Goal: Information Seeking & Learning: Learn about a topic

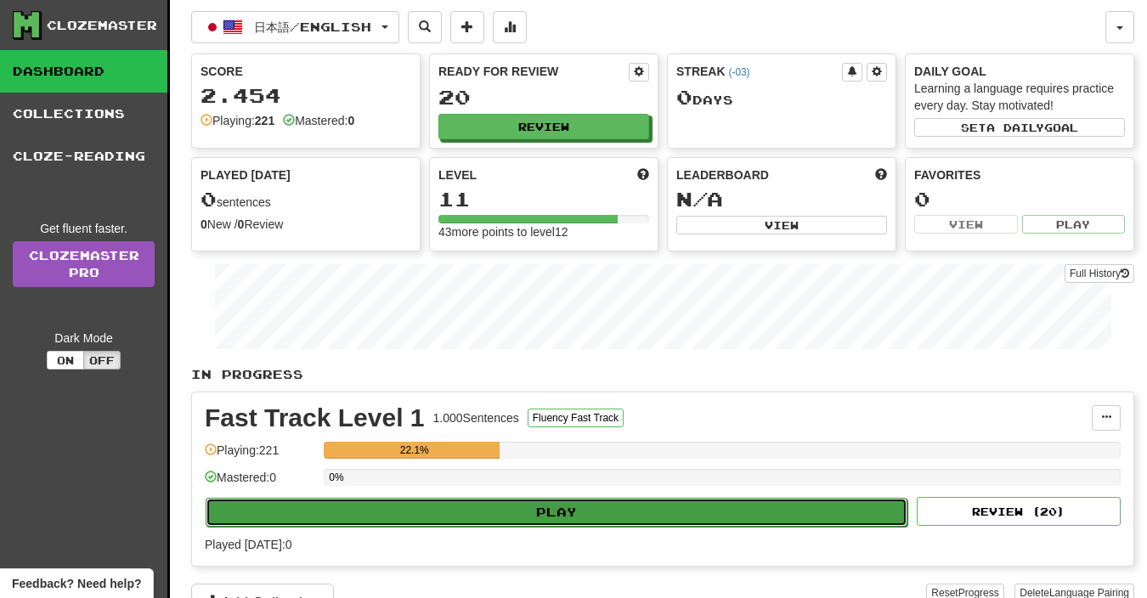
click at [619, 525] on button "Play" at bounding box center [557, 512] width 702 height 29
select select "**"
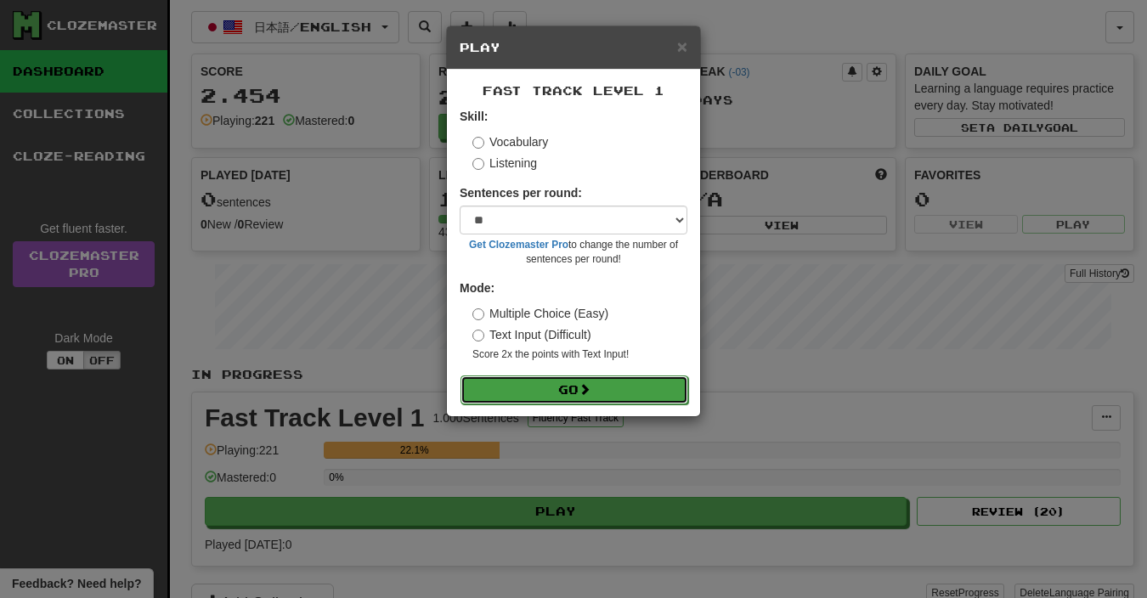
click at [586, 403] on button "Go" at bounding box center [574, 389] width 228 height 29
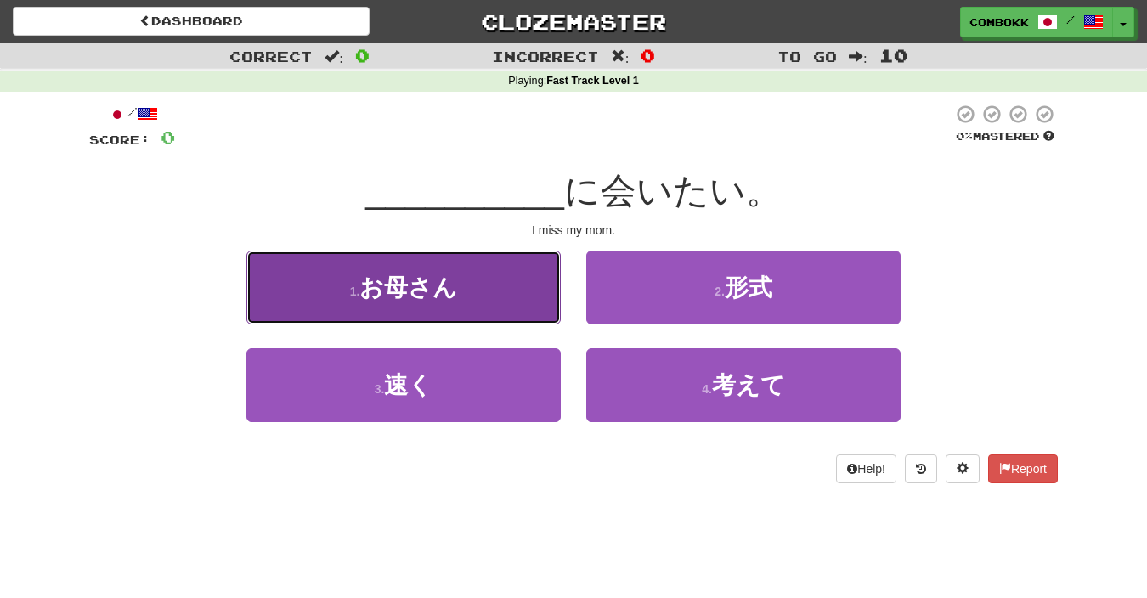
click at [503, 295] on button "1 . お母さん" at bounding box center [403, 288] width 314 height 74
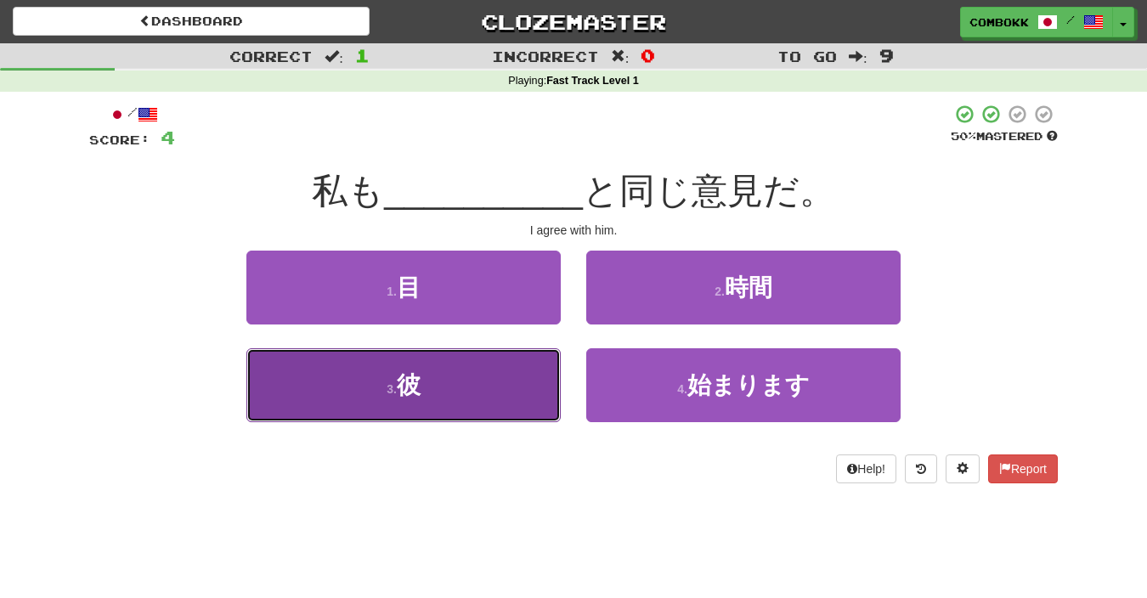
click at [527, 375] on button "3 . 彼" at bounding box center [403, 385] width 314 height 74
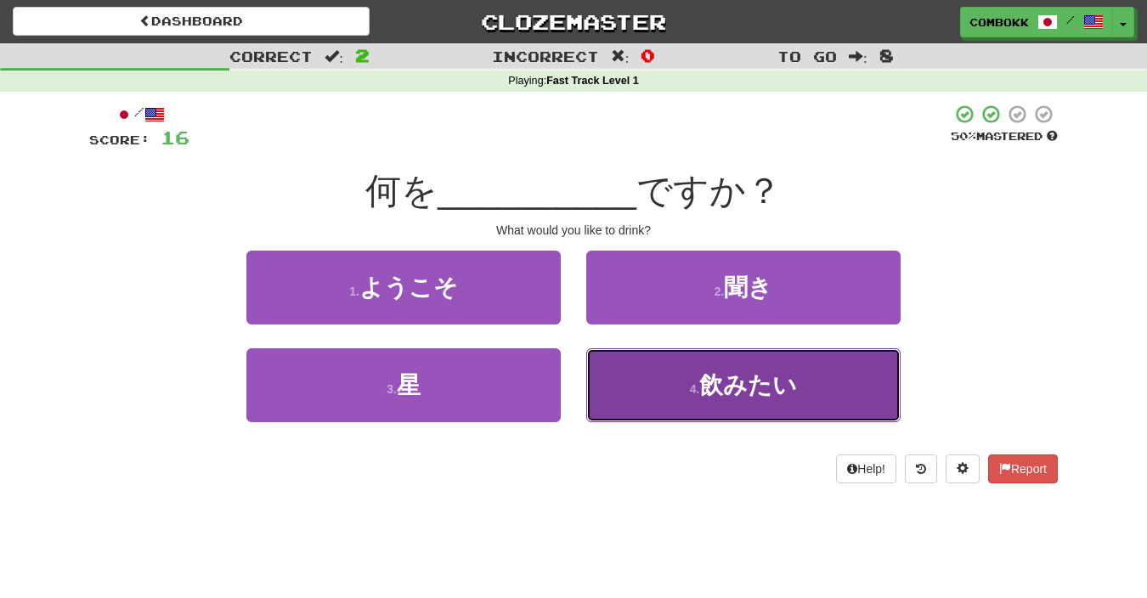
click at [675, 403] on button "4 . 飲みたい" at bounding box center [743, 385] width 314 height 74
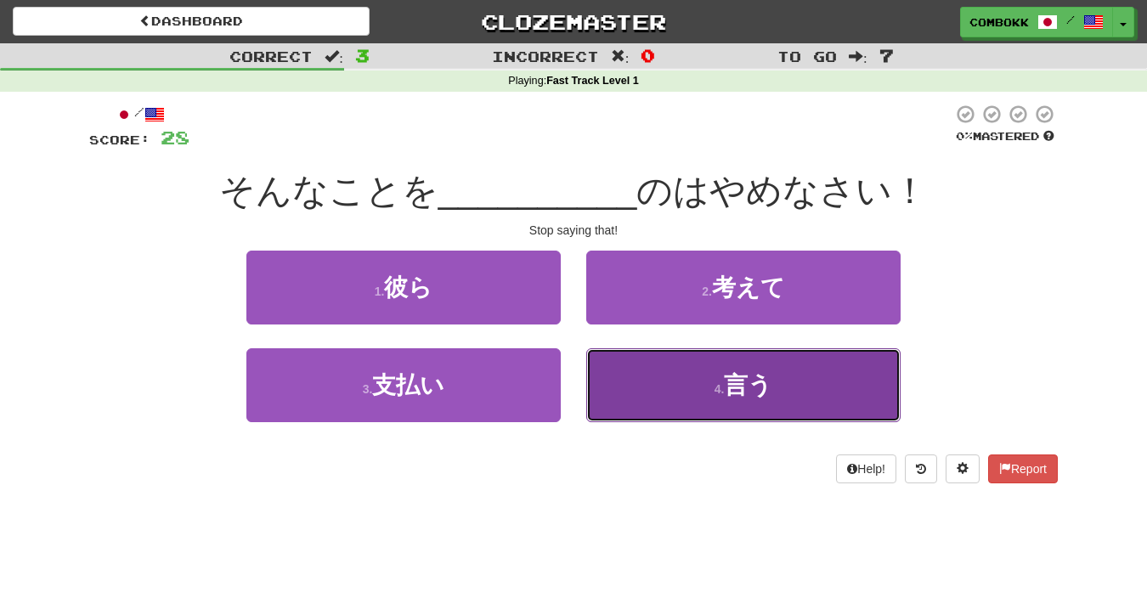
click at [629, 381] on button "4 . 言う" at bounding box center [743, 385] width 314 height 74
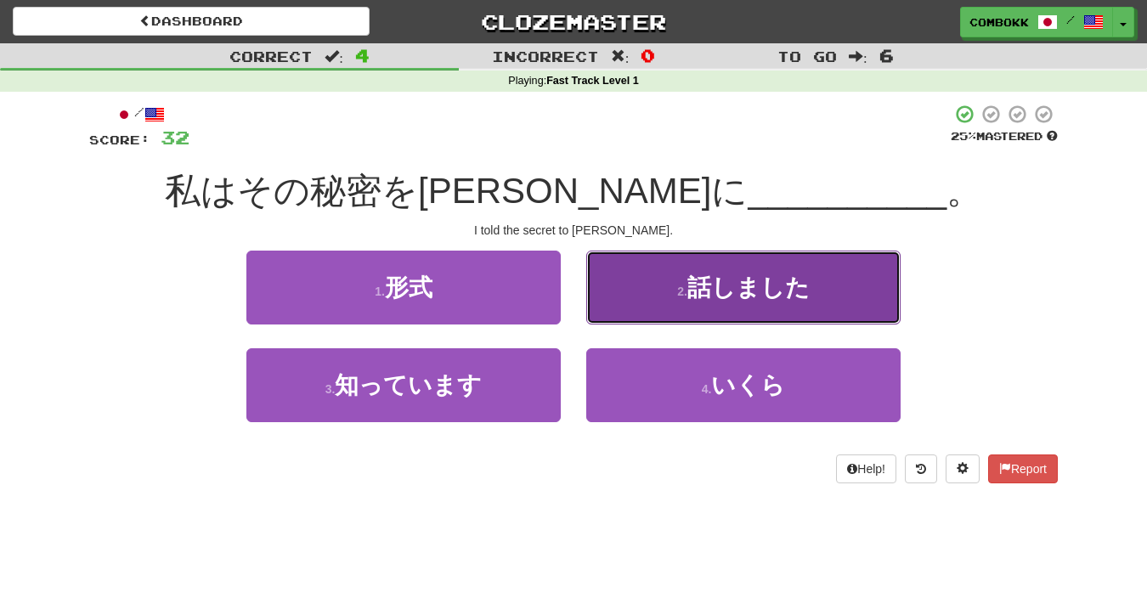
click at [675, 307] on button "2 . 話しました" at bounding box center [743, 288] width 314 height 74
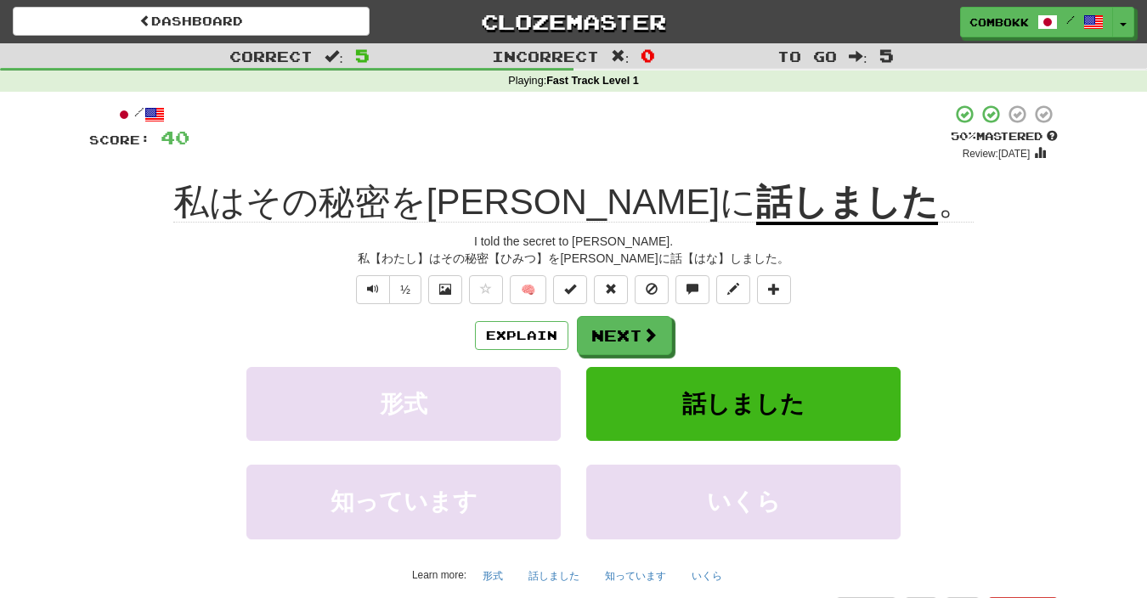
click at [508, 258] on div "私【わたし】はその秘密【ひみつ】をトムに話【はな】しました。" at bounding box center [573, 258] width 968 height 17
click at [658, 341] on button "Next" at bounding box center [625, 336] width 95 height 39
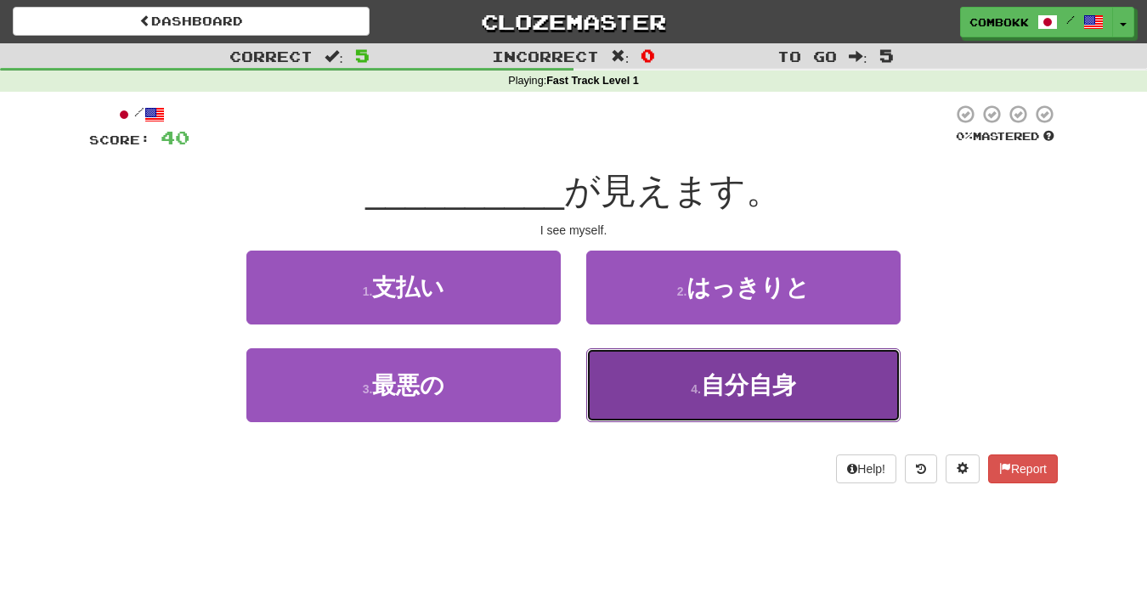
click at [629, 387] on button "4 . 自分自身" at bounding box center [743, 385] width 314 height 74
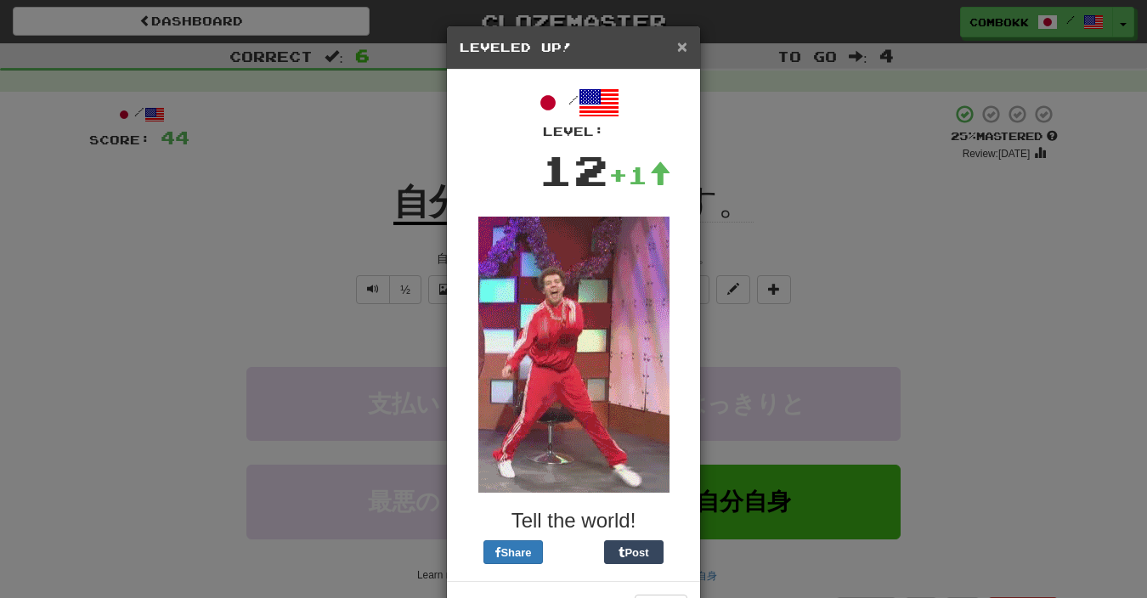
click at [678, 49] on span "×" at bounding box center [682, 47] width 10 height 20
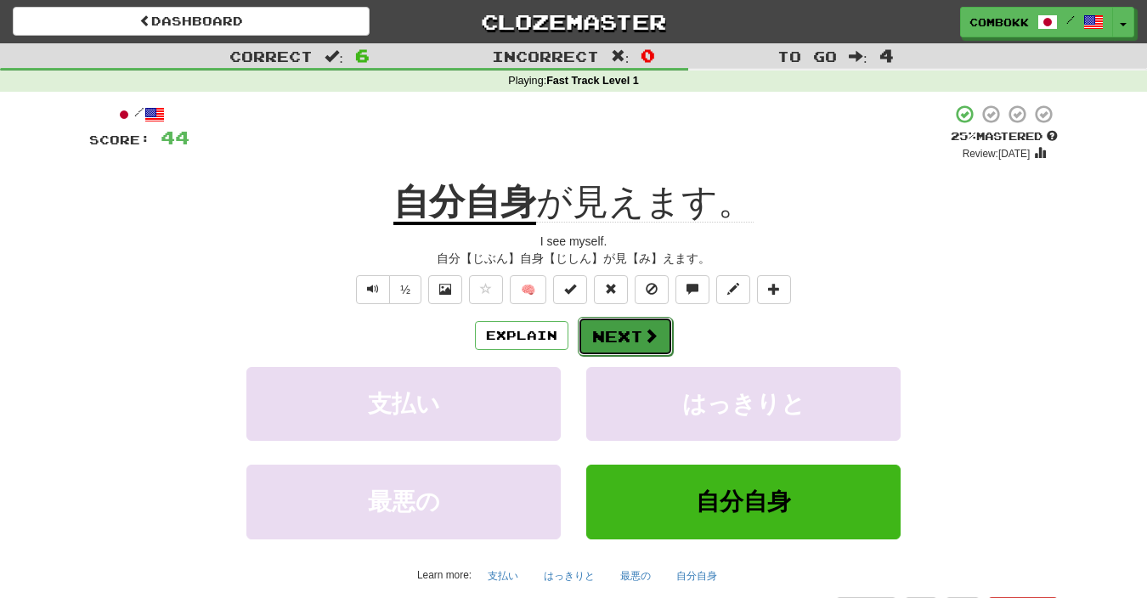
click at [629, 341] on button "Next" at bounding box center [625, 336] width 95 height 39
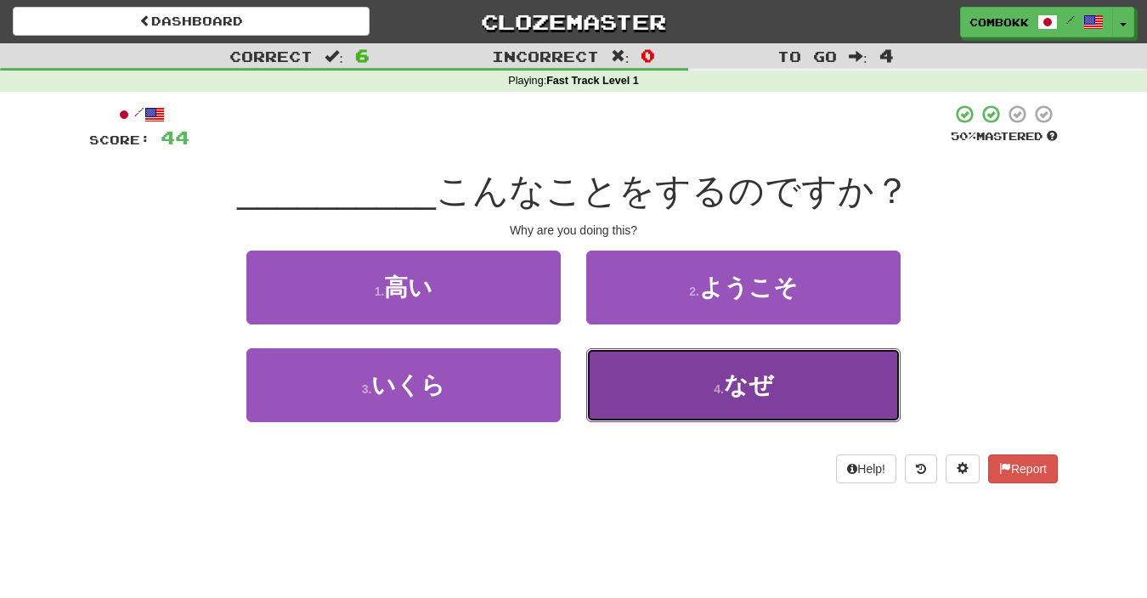
click at [637, 385] on button "4 . なぜ" at bounding box center [743, 385] width 314 height 74
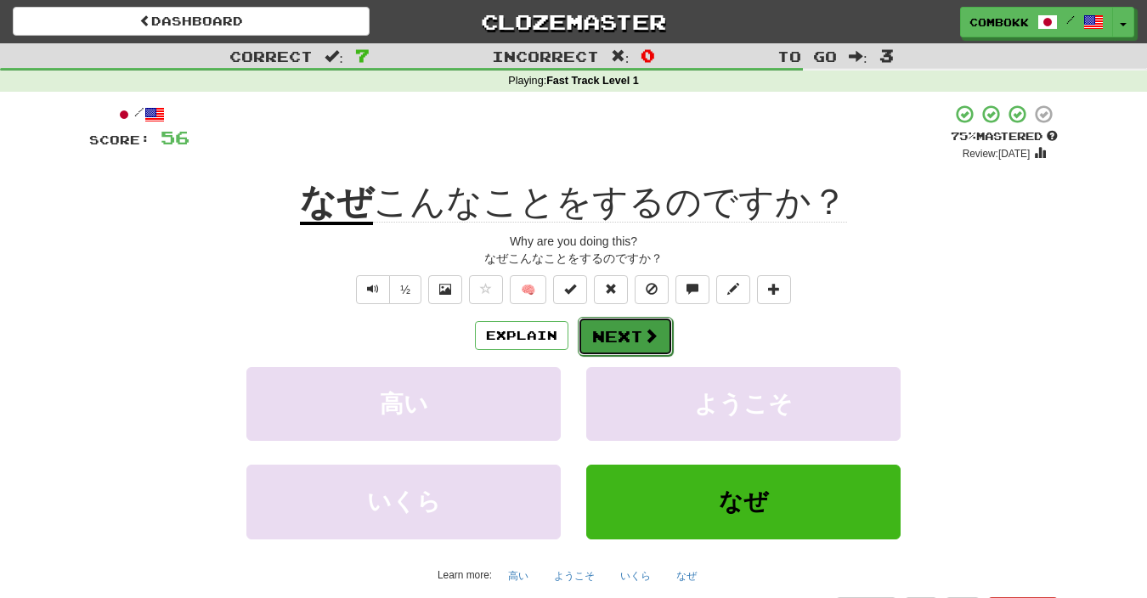
click at [660, 334] on button "Next" at bounding box center [625, 336] width 95 height 39
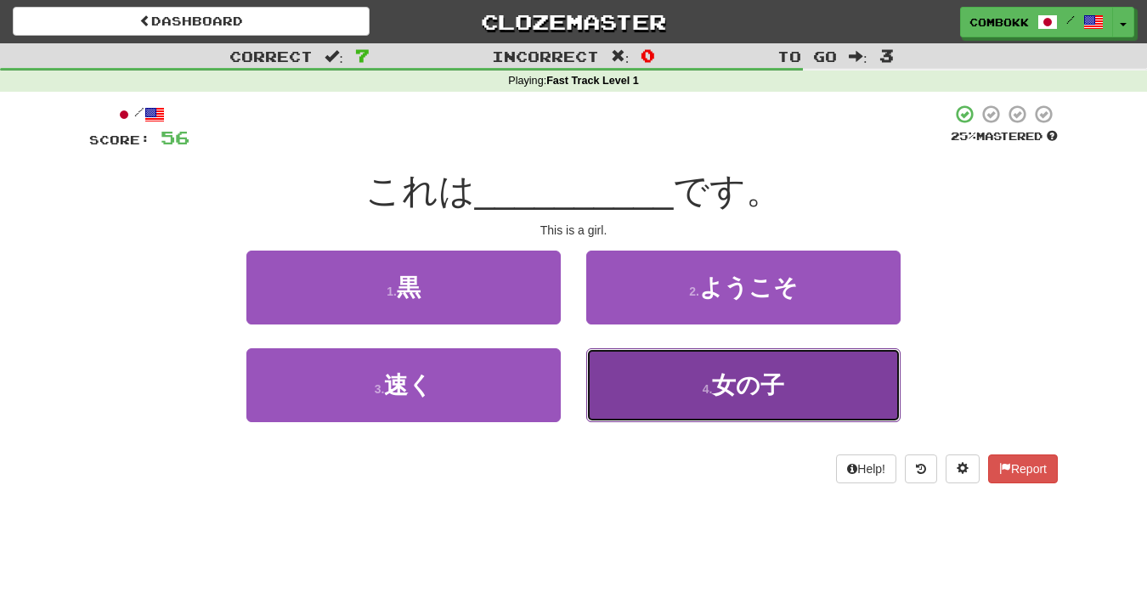
click at [679, 398] on button "4 . 女の子" at bounding box center [743, 385] width 314 height 74
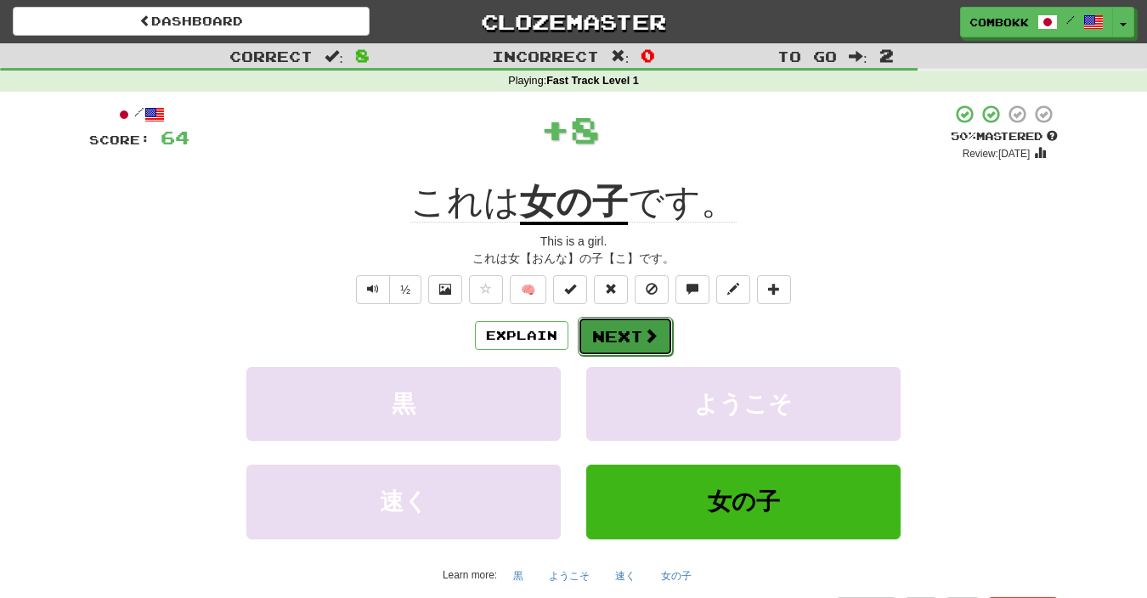
click at [630, 326] on button "Next" at bounding box center [625, 336] width 95 height 39
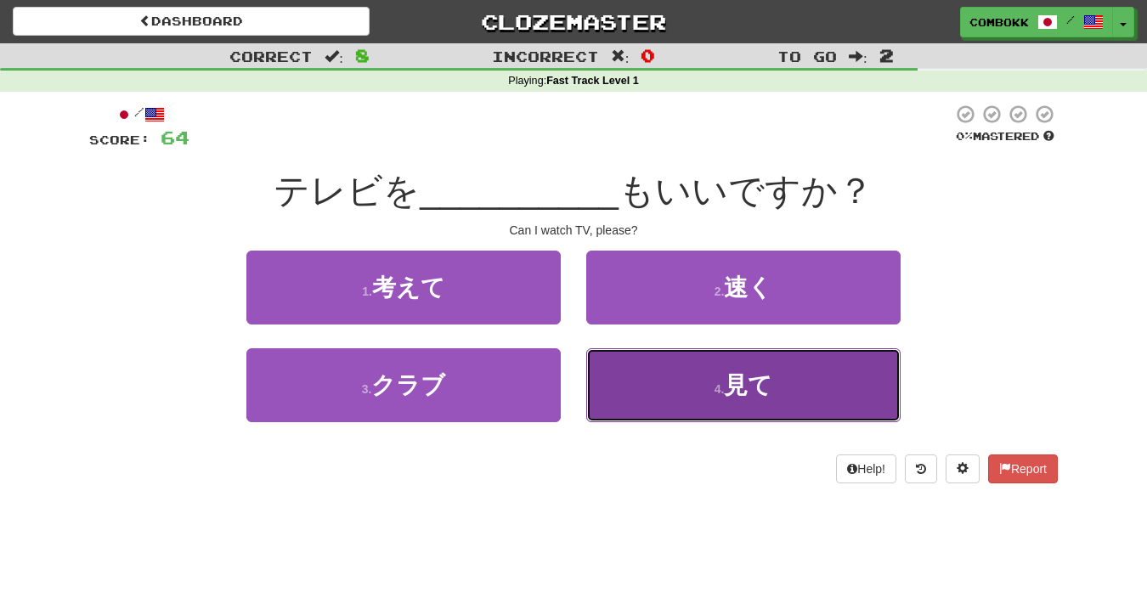
click at [621, 368] on button "4 . 見て" at bounding box center [743, 385] width 314 height 74
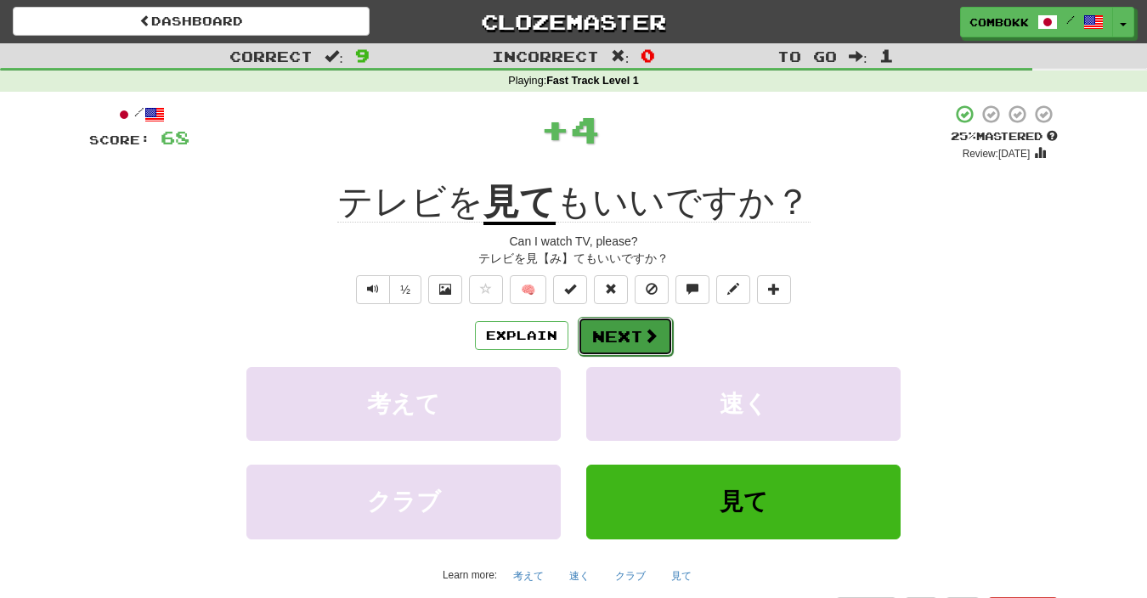
click at [620, 347] on button "Next" at bounding box center [625, 336] width 95 height 39
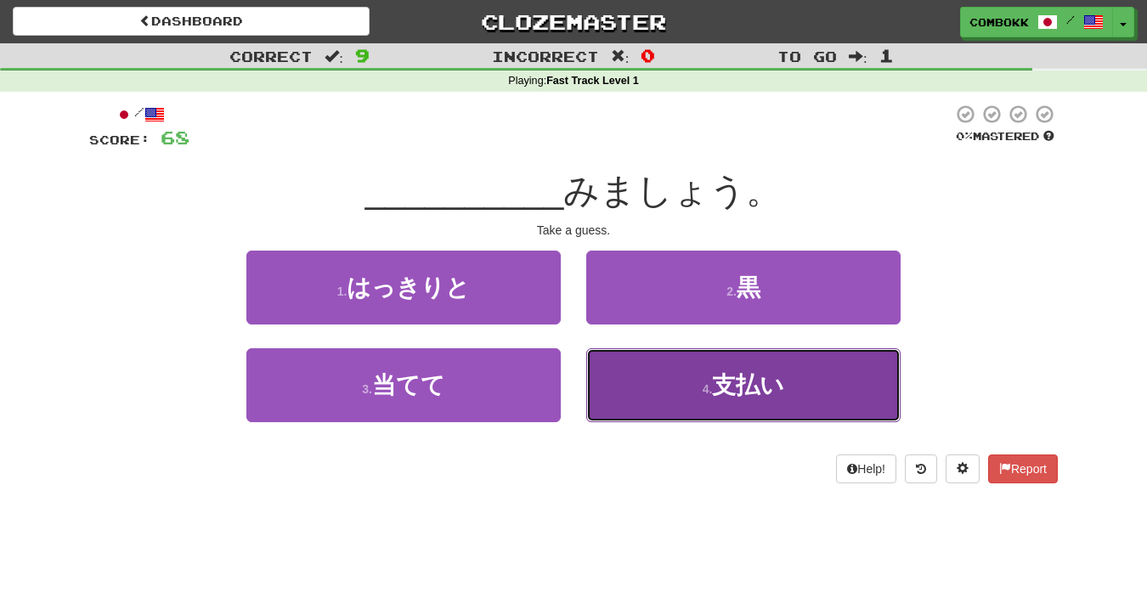
click at [630, 369] on button "4 . 支払い" at bounding box center [743, 385] width 314 height 74
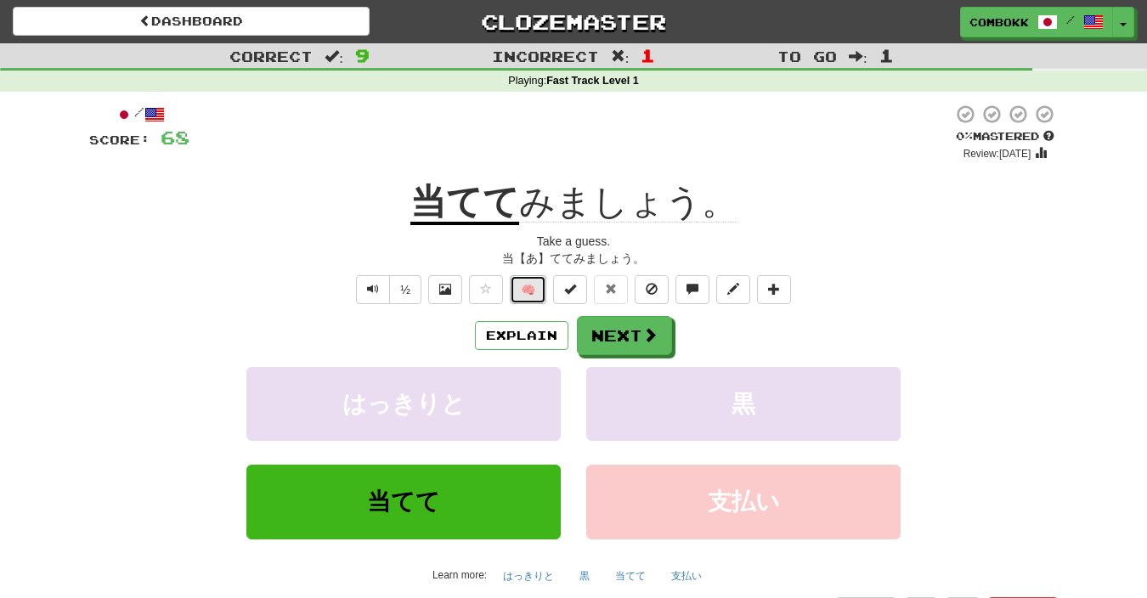
click at [516, 299] on button "🧠" at bounding box center [528, 289] width 37 height 29
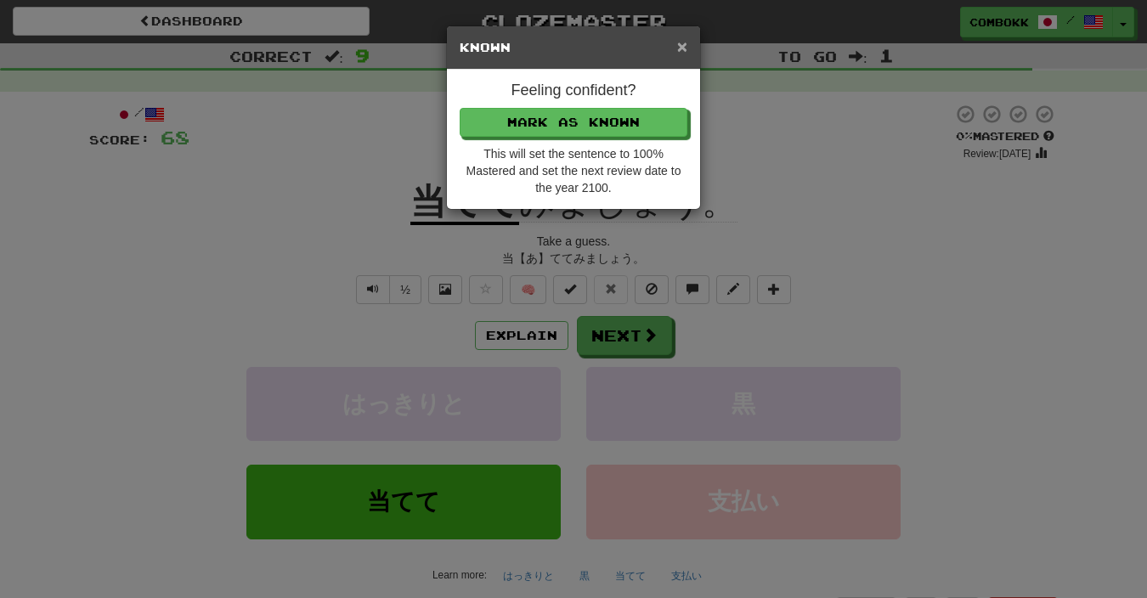
click at [681, 45] on span "×" at bounding box center [682, 47] width 10 height 20
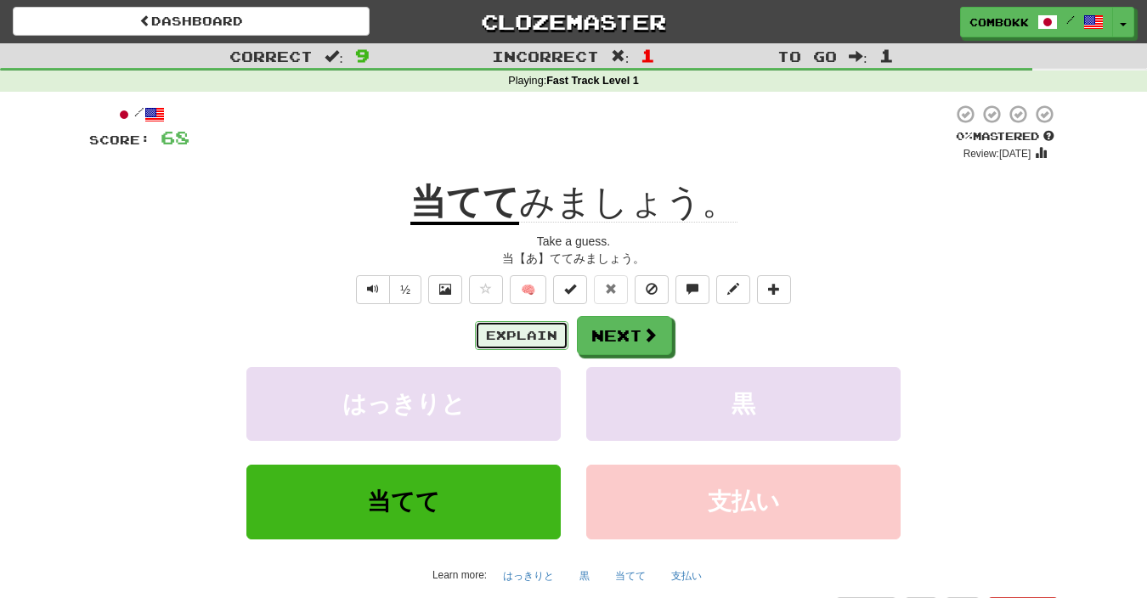
click at [510, 330] on button "Explain" at bounding box center [521, 335] width 93 height 29
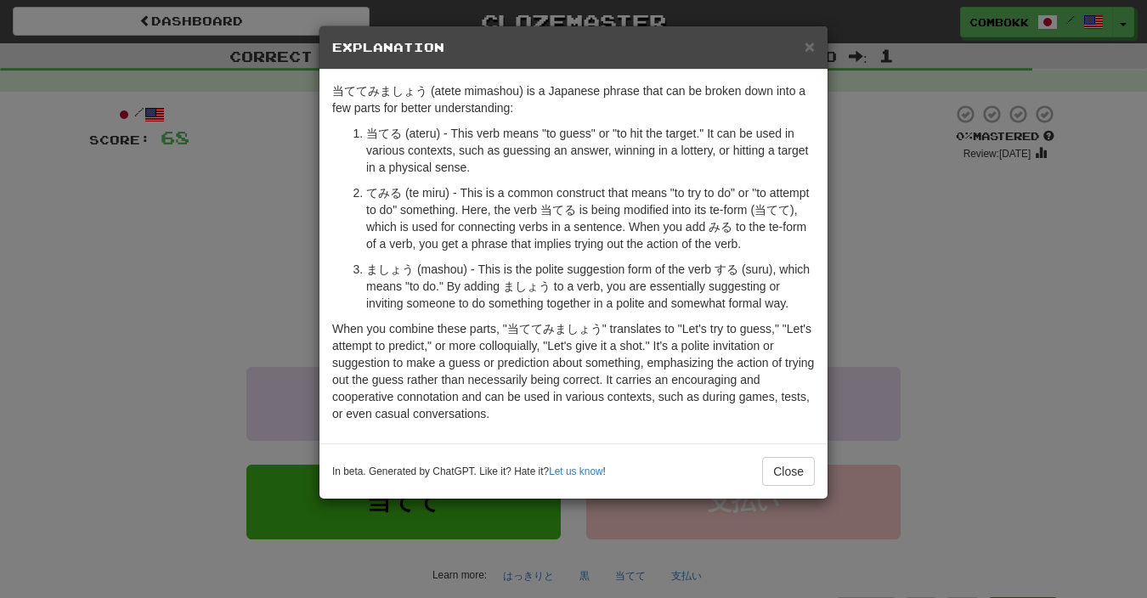
drag, startPoint x: 363, startPoint y: 185, endPoint x: 616, endPoint y: 242, distance: 259.5
click at [616, 242] on li "てみる (te miru) - This is a common construct that means "to try to do" or "to att…" at bounding box center [590, 218] width 449 height 68
click at [811, 42] on span "×" at bounding box center [809, 47] width 10 height 20
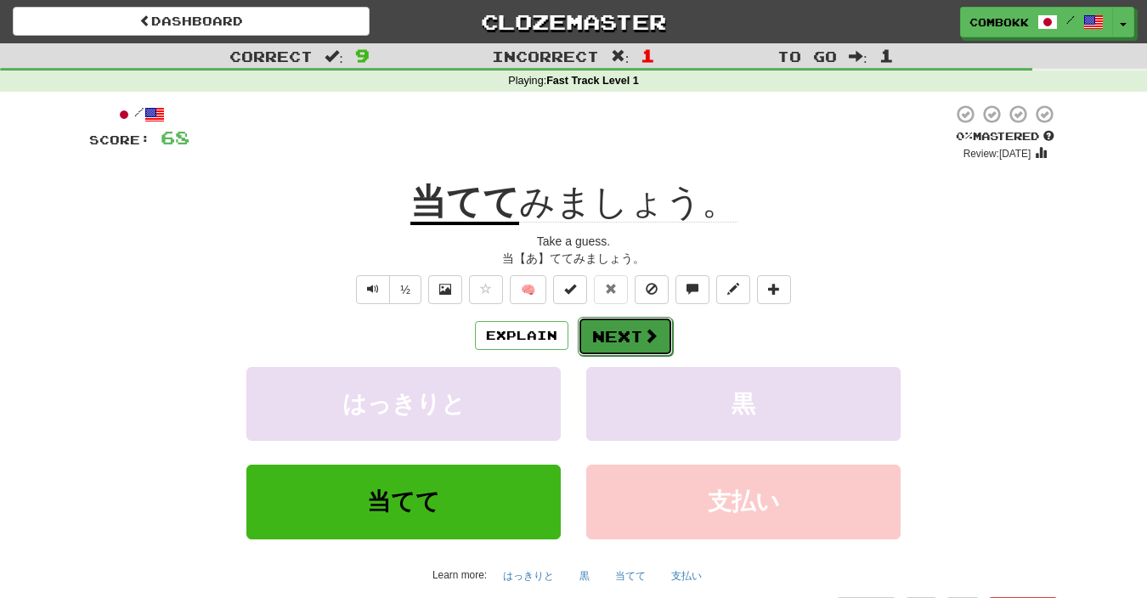
click at [643, 342] on span at bounding box center [650, 335] width 15 height 15
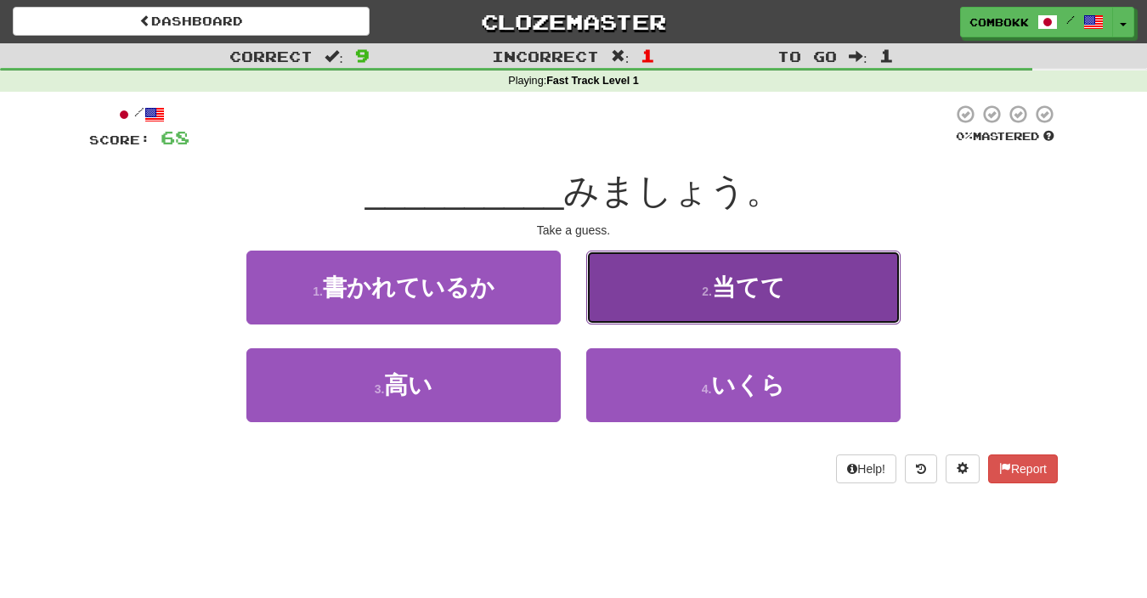
click at [686, 309] on button "2 . 当てて" at bounding box center [743, 288] width 314 height 74
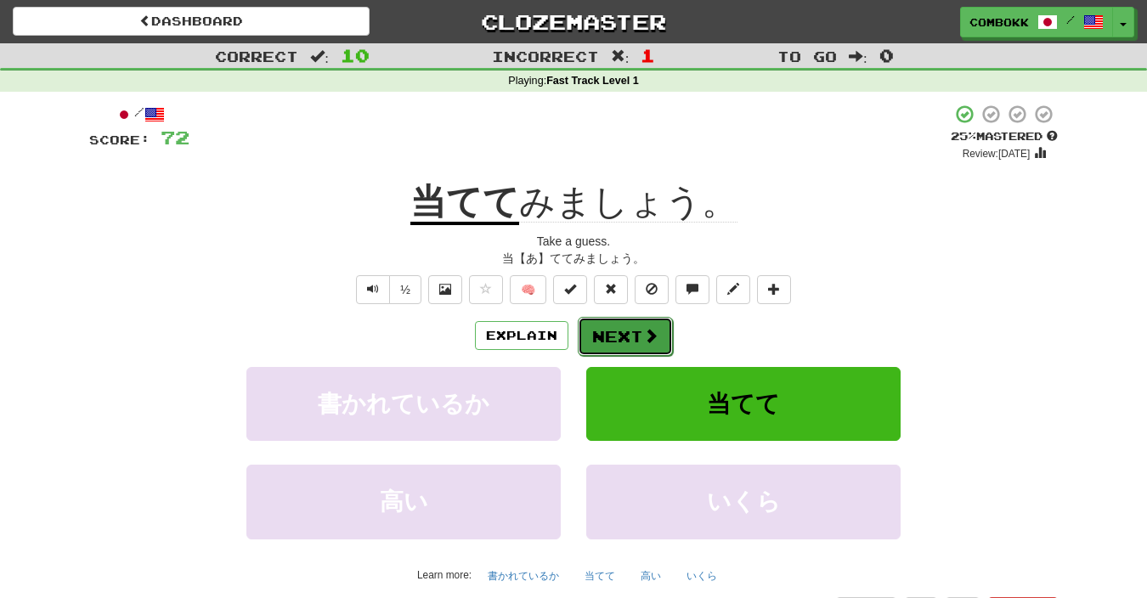
click at [609, 332] on button "Next" at bounding box center [625, 336] width 95 height 39
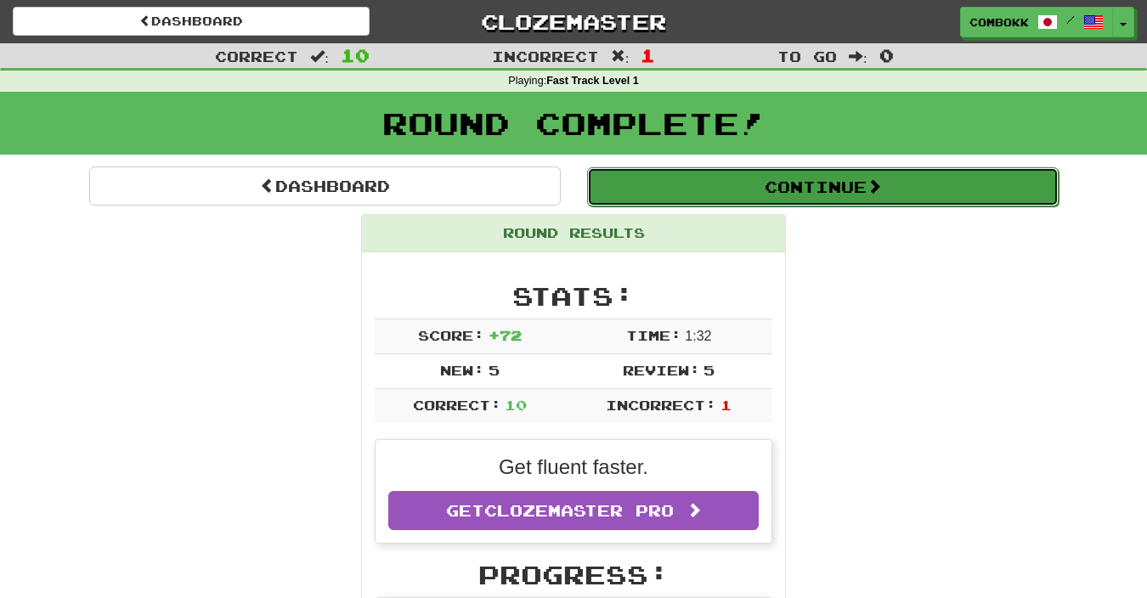
click at [662, 181] on button "Continue" at bounding box center [822, 186] width 471 height 39
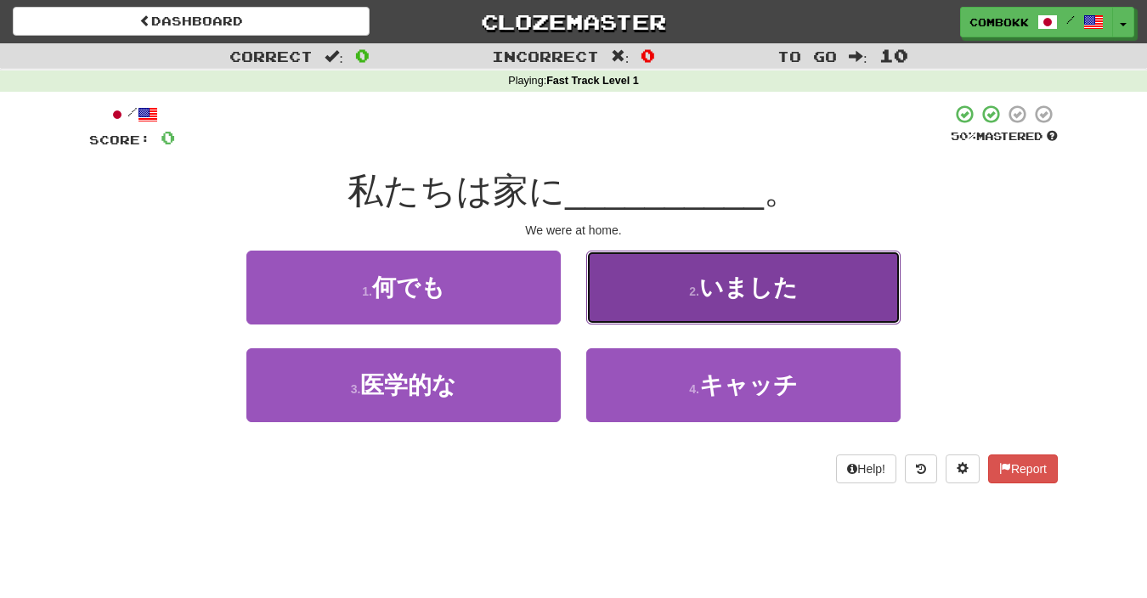
click at [652, 281] on button "2 . いました" at bounding box center [743, 288] width 314 height 74
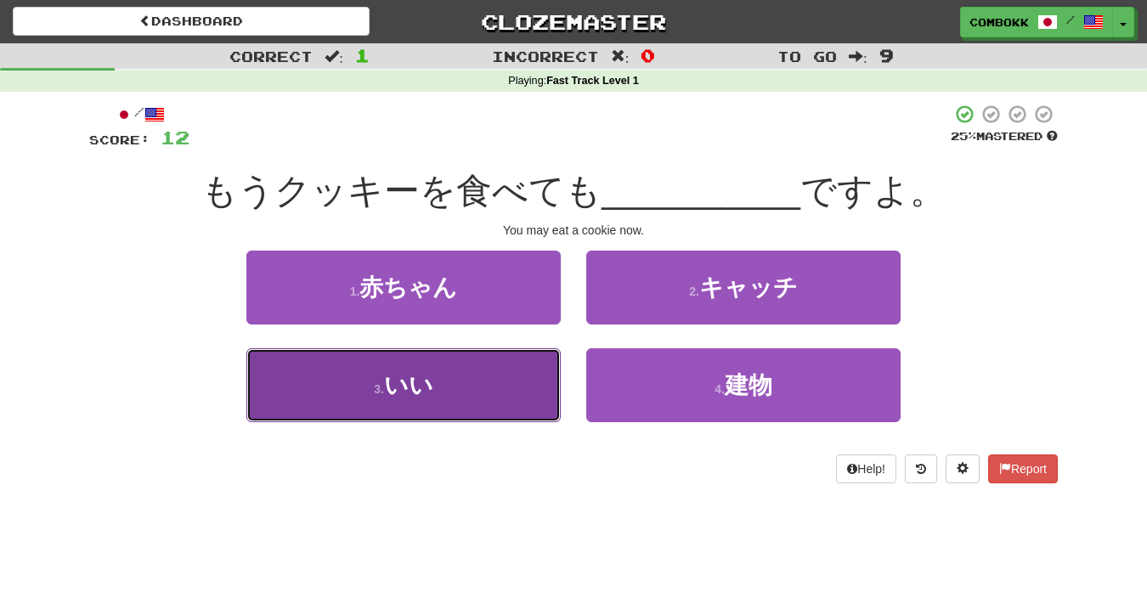
click at [479, 396] on button "3 . いい" at bounding box center [403, 385] width 314 height 74
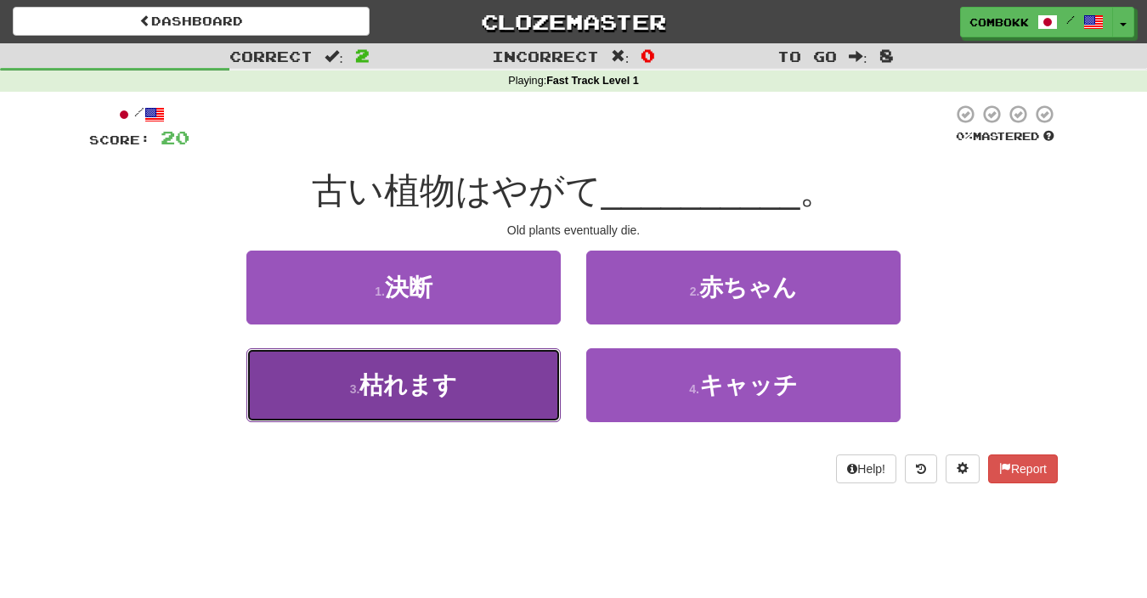
click at [477, 412] on button "3 . 枯れます" at bounding box center [403, 385] width 314 height 74
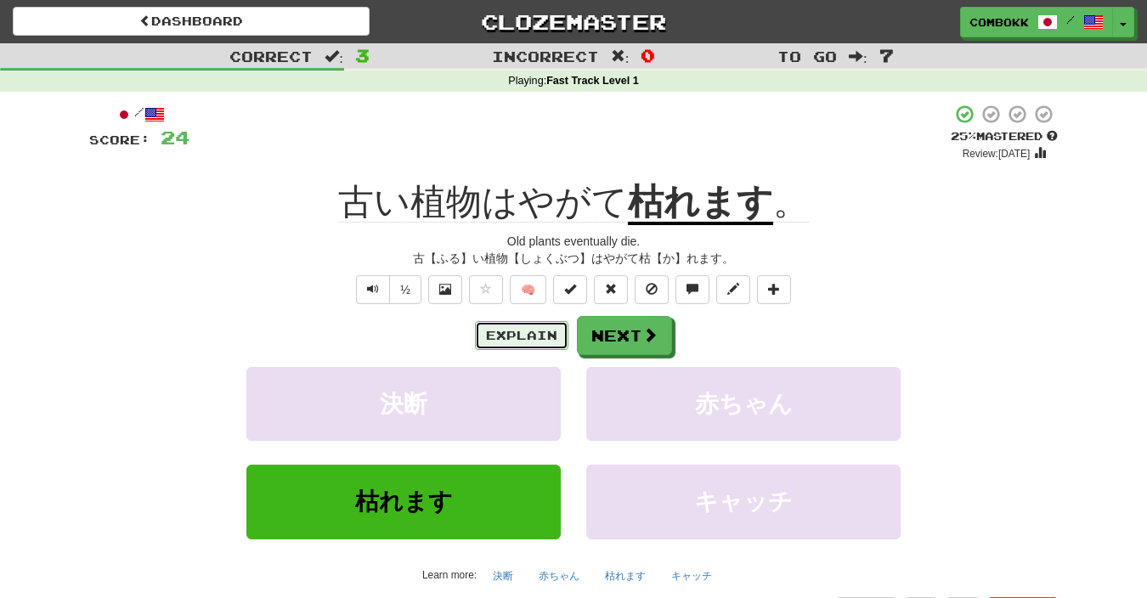
click at [493, 326] on button "Explain" at bounding box center [521, 335] width 93 height 29
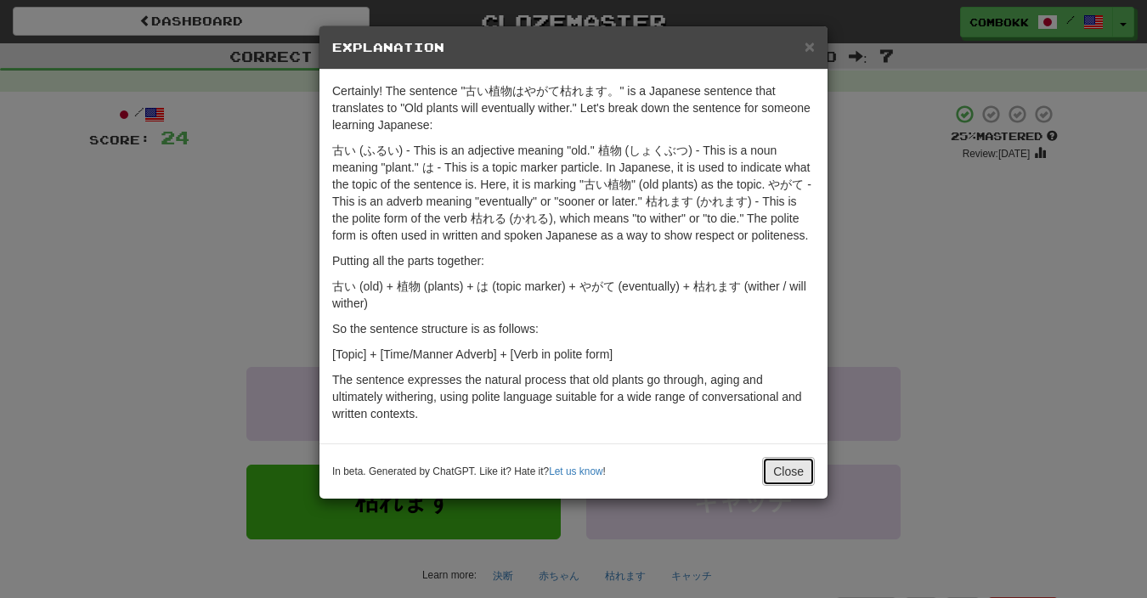
click at [787, 470] on button "Close" at bounding box center [788, 471] width 53 height 29
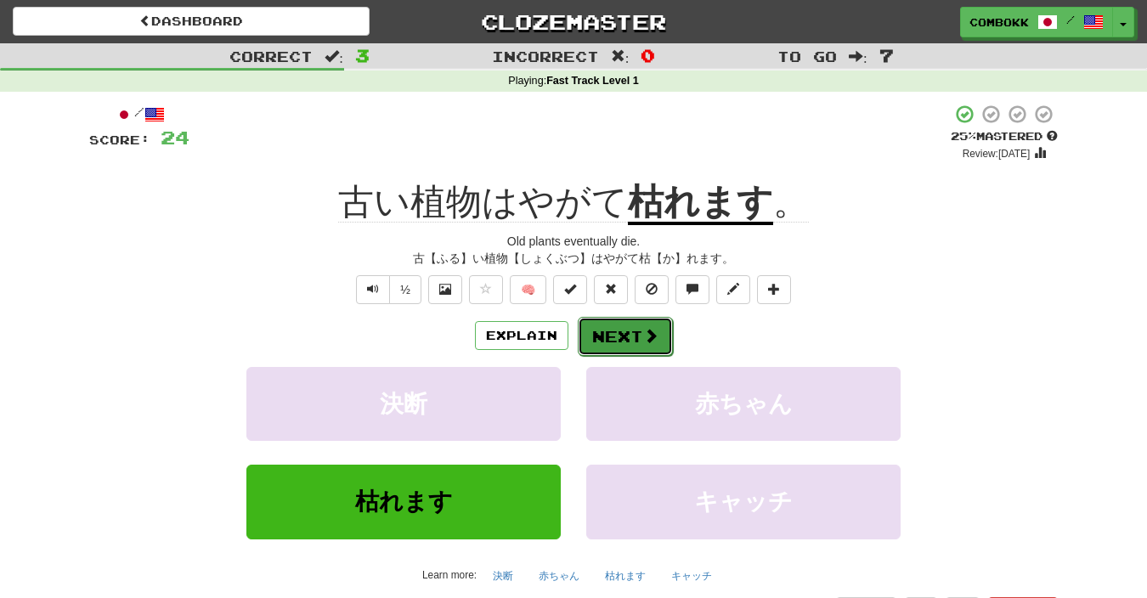
click at [638, 331] on button "Next" at bounding box center [625, 336] width 95 height 39
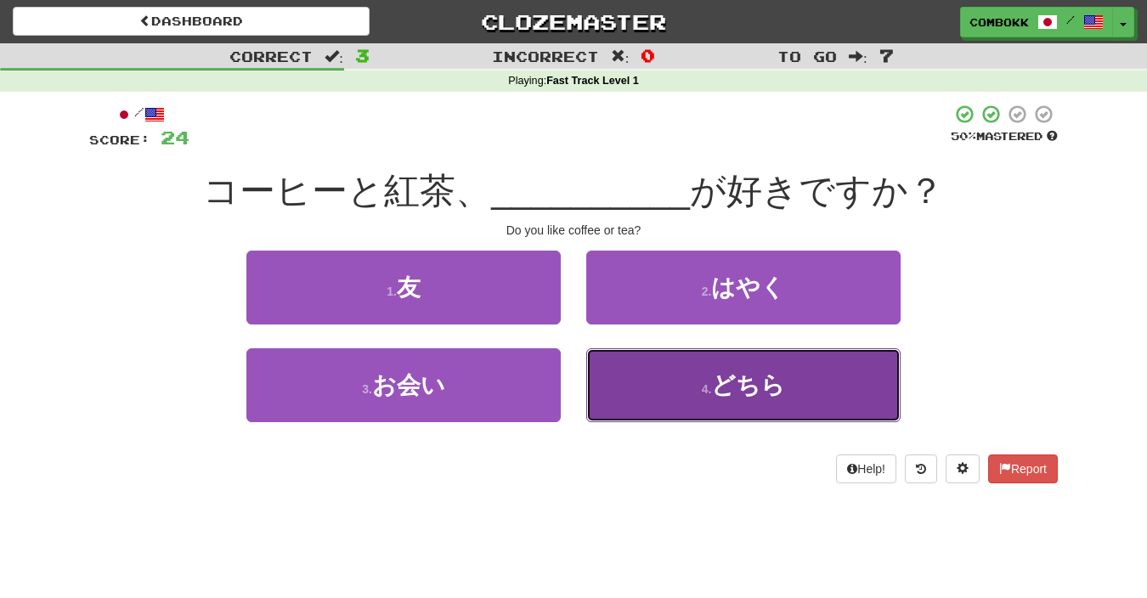
click at [664, 376] on button "4 . どちら" at bounding box center [743, 385] width 314 height 74
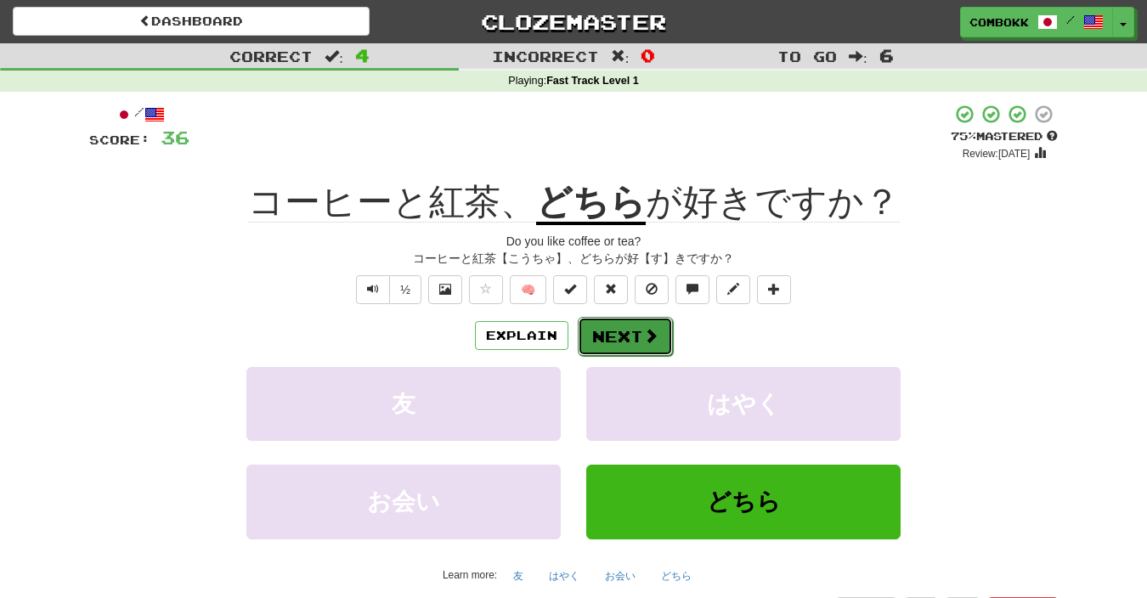
click at [643, 328] on span at bounding box center [650, 335] width 15 height 15
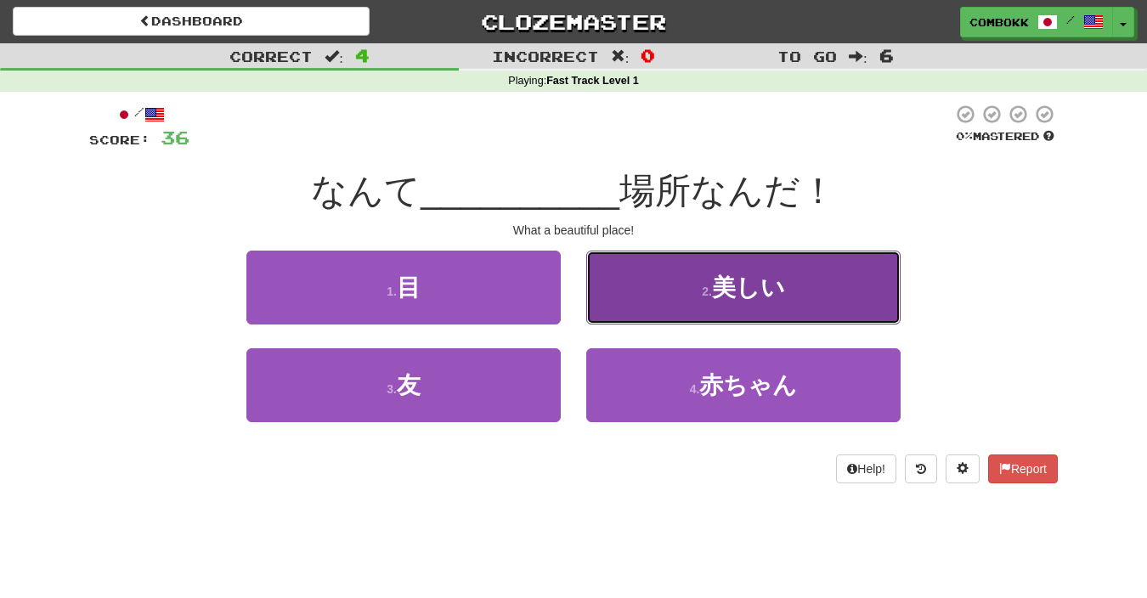
click at [595, 304] on button "2 . 美しい" at bounding box center [743, 288] width 314 height 74
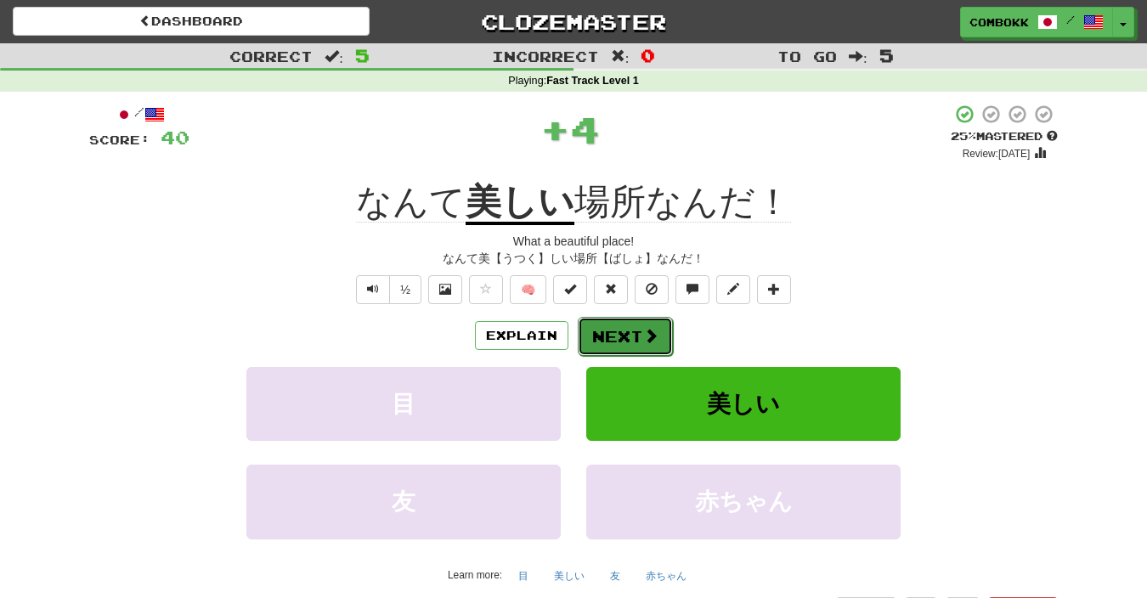
click at [631, 338] on button "Next" at bounding box center [625, 336] width 95 height 39
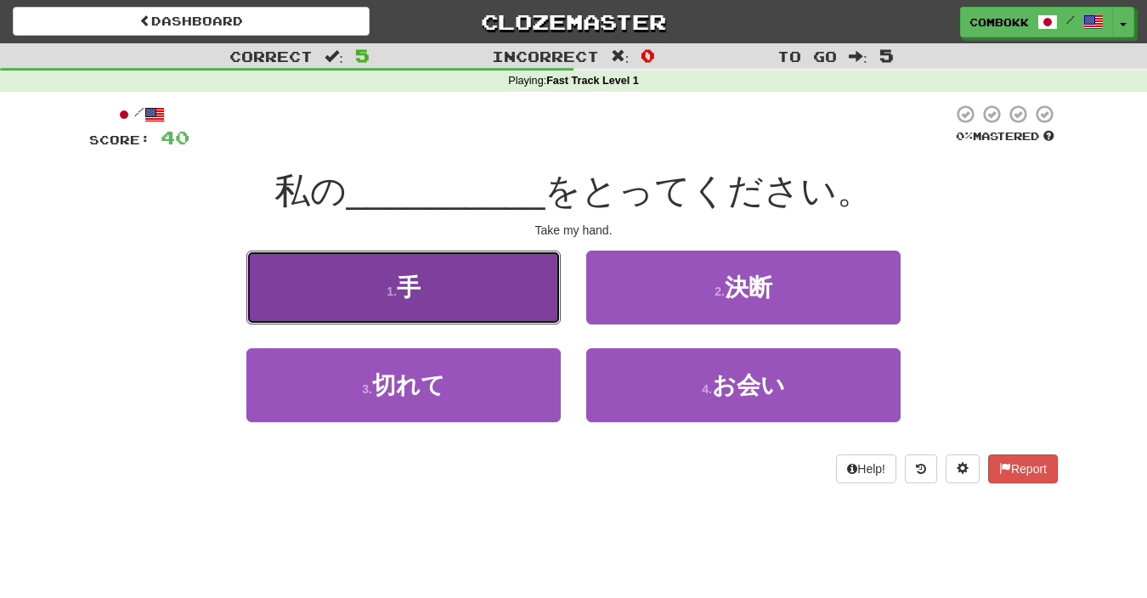
click at [531, 311] on button "1 . 手" at bounding box center [403, 288] width 314 height 74
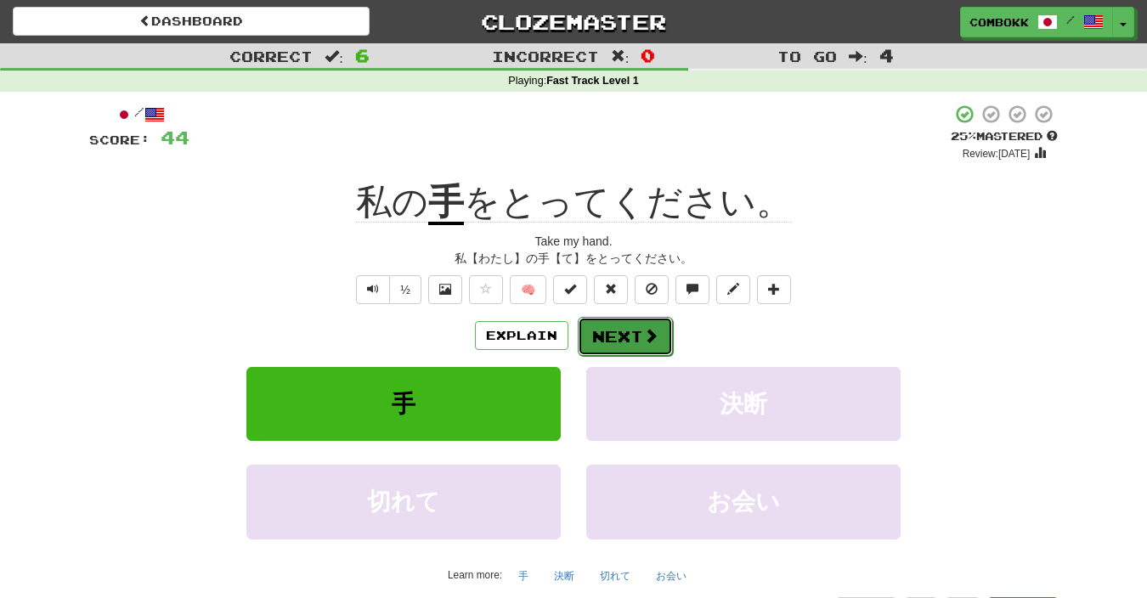
click at [636, 335] on button "Next" at bounding box center [625, 336] width 95 height 39
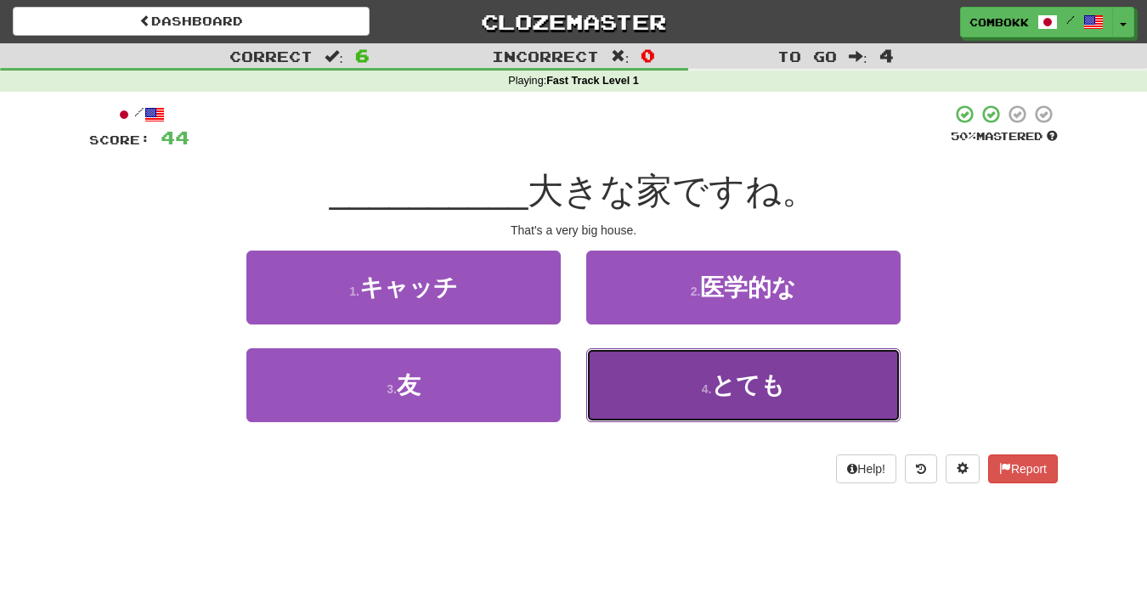
click at [598, 351] on button "4 . とても" at bounding box center [743, 385] width 314 height 74
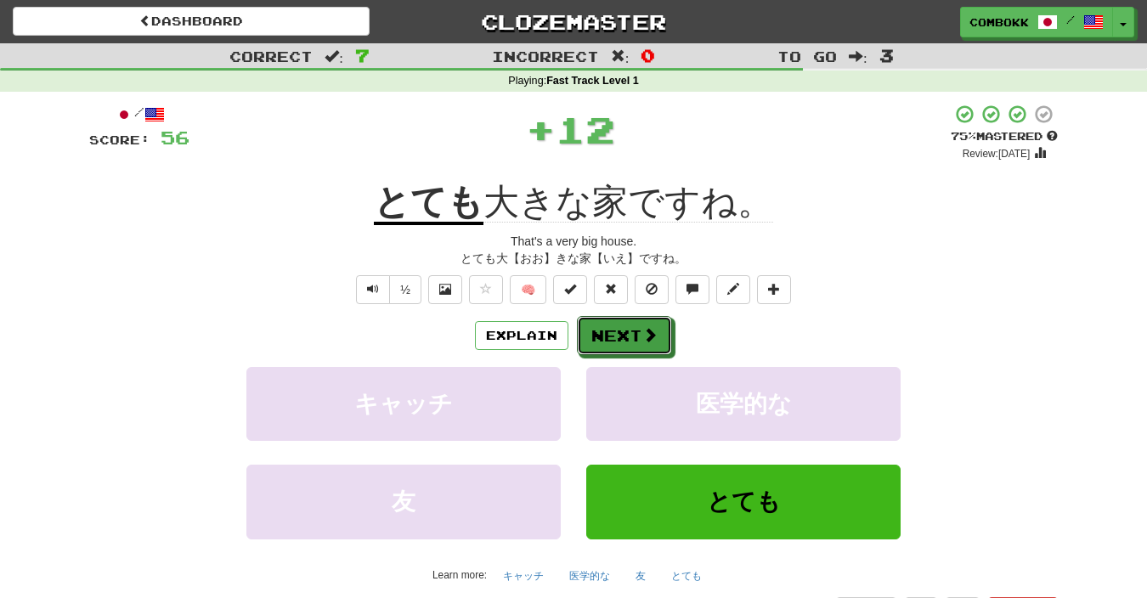
click at [598, 351] on button "Next" at bounding box center [624, 335] width 95 height 39
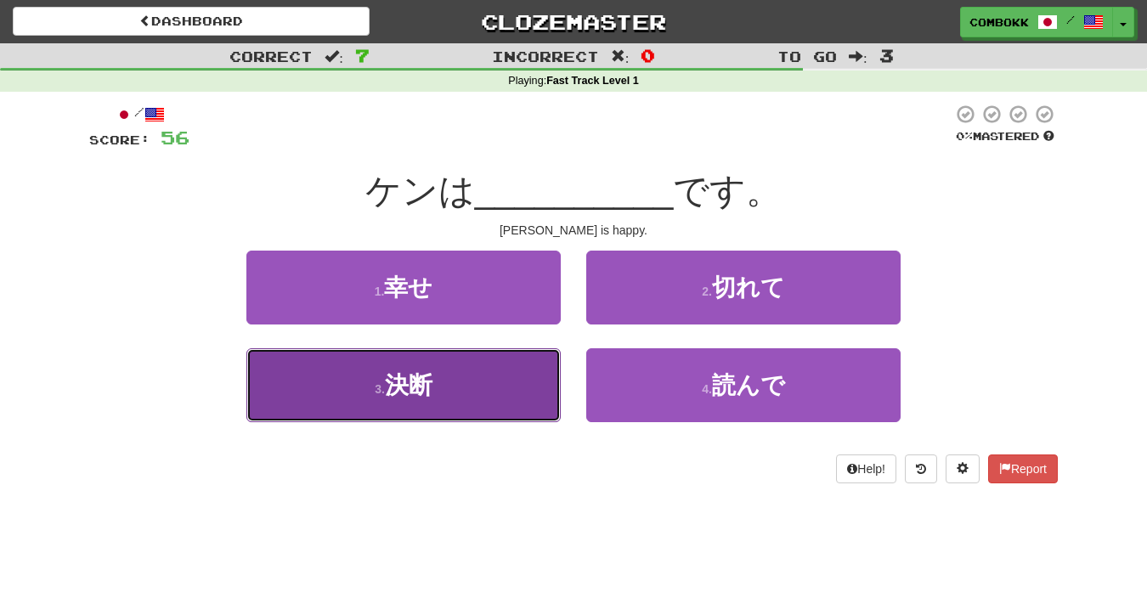
click at [529, 403] on button "3 . 決断" at bounding box center [403, 385] width 314 height 74
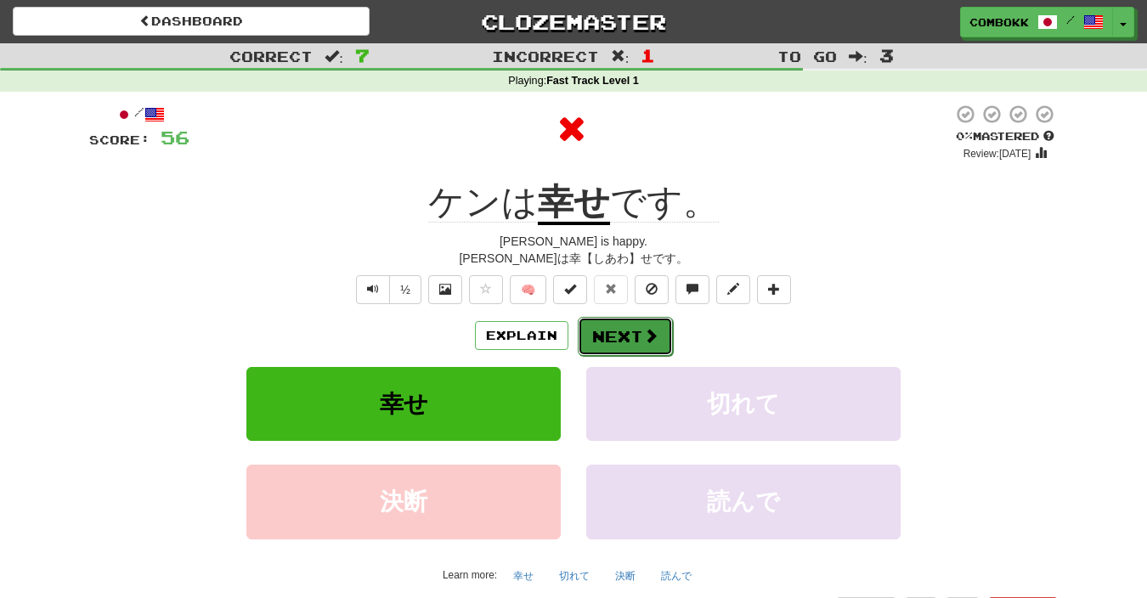
click at [607, 341] on button "Next" at bounding box center [625, 336] width 95 height 39
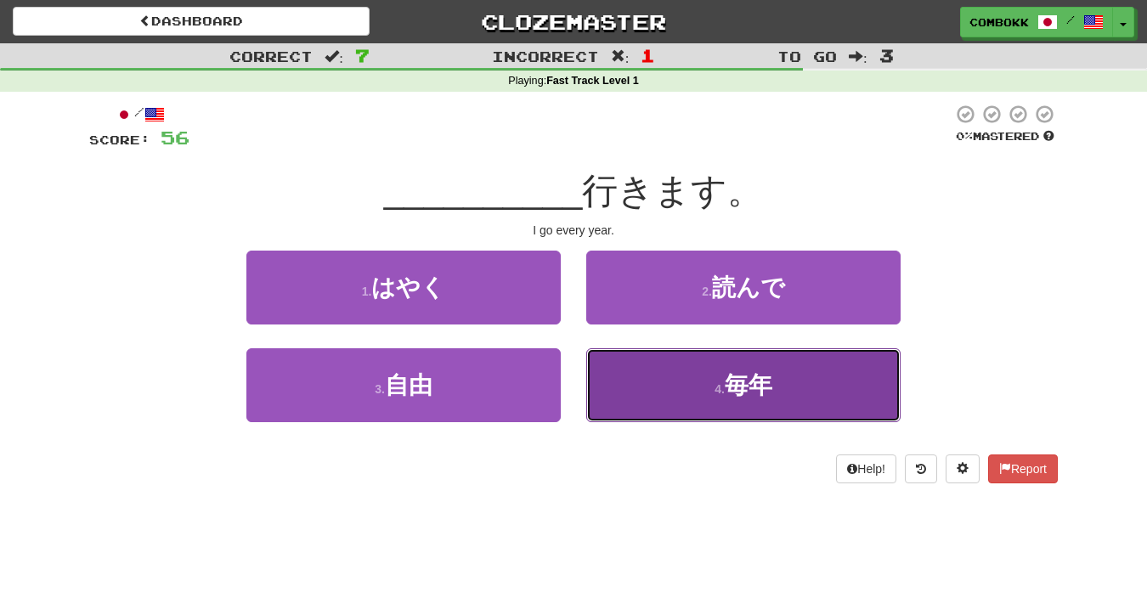
click at [640, 387] on button "4 . 毎年" at bounding box center [743, 385] width 314 height 74
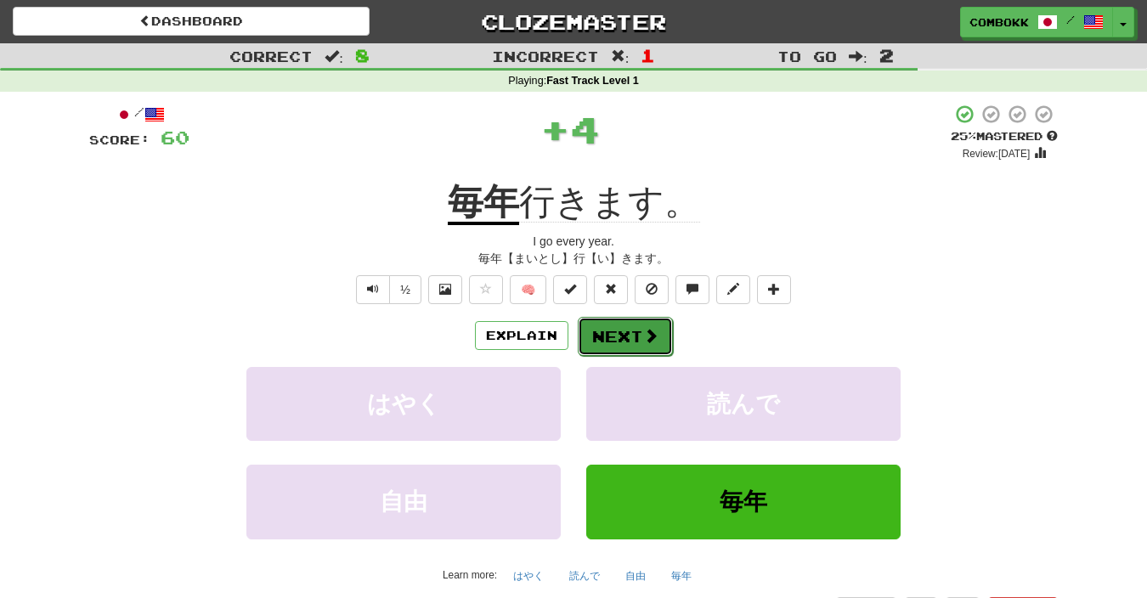
click at [598, 336] on button "Next" at bounding box center [625, 336] width 95 height 39
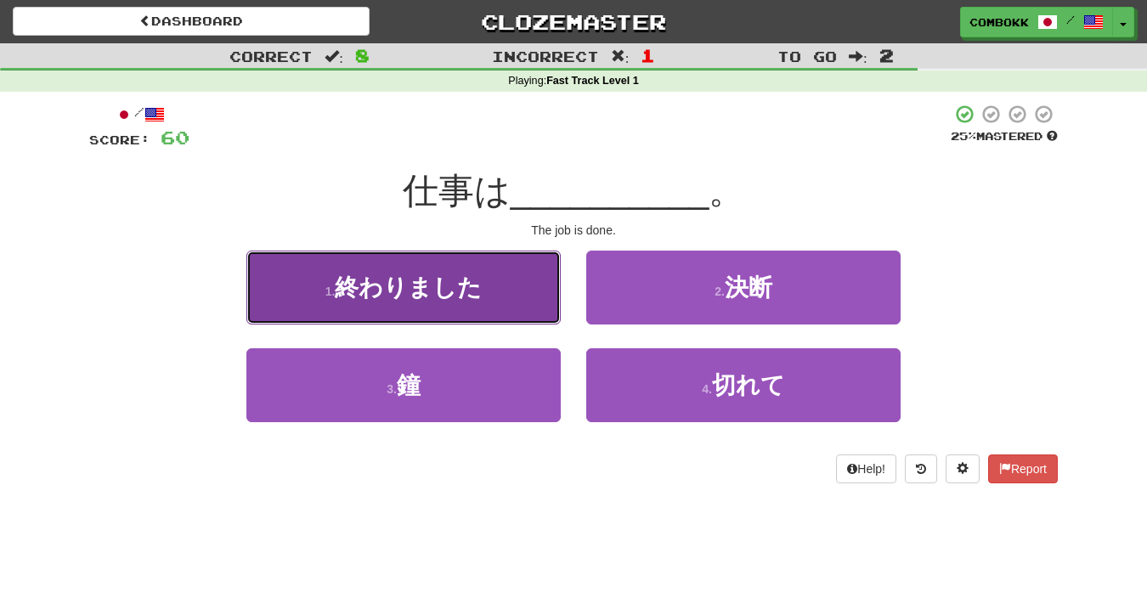
click at [511, 311] on button "1 . 終わりました" at bounding box center [403, 288] width 314 height 74
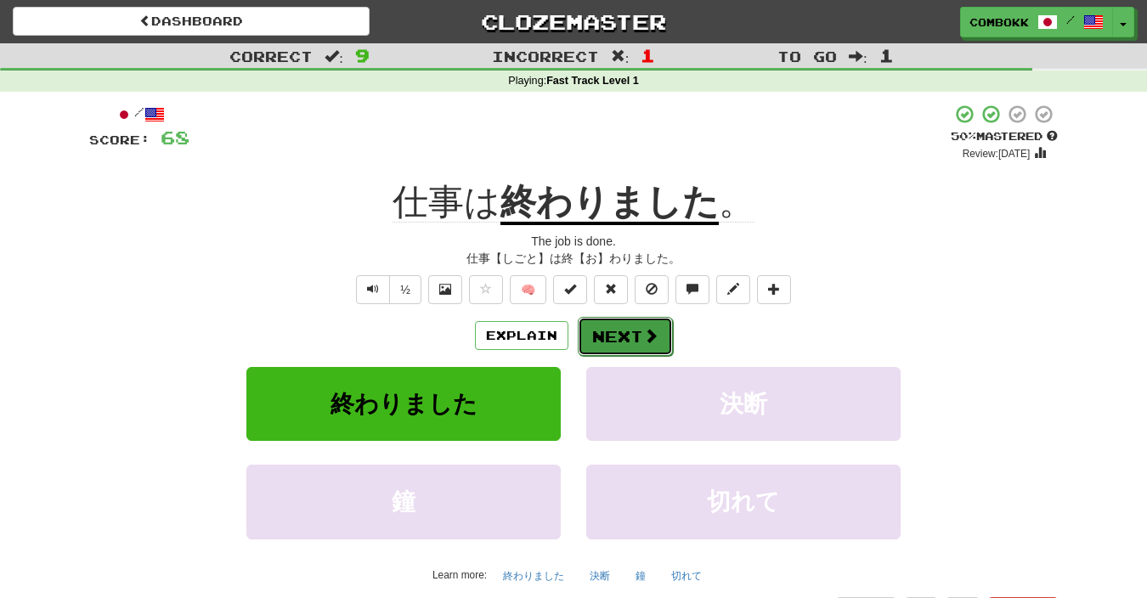
click at [602, 340] on button "Next" at bounding box center [625, 336] width 95 height 39
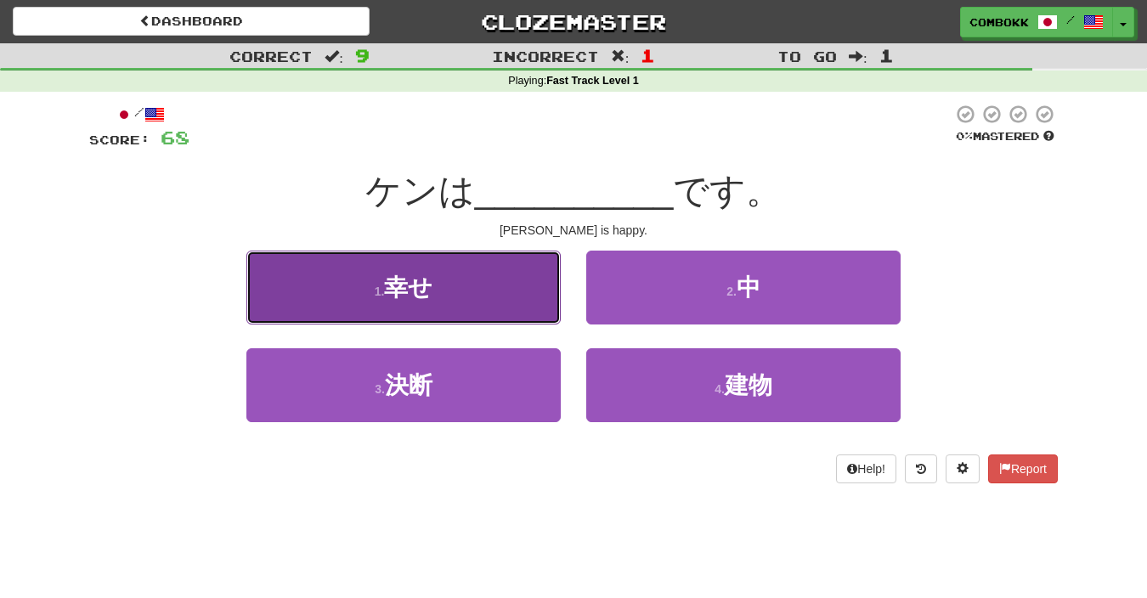
click at [548, 315] on button "1 . 幸せ" at bounding box center [403, 288] width 314 height 74
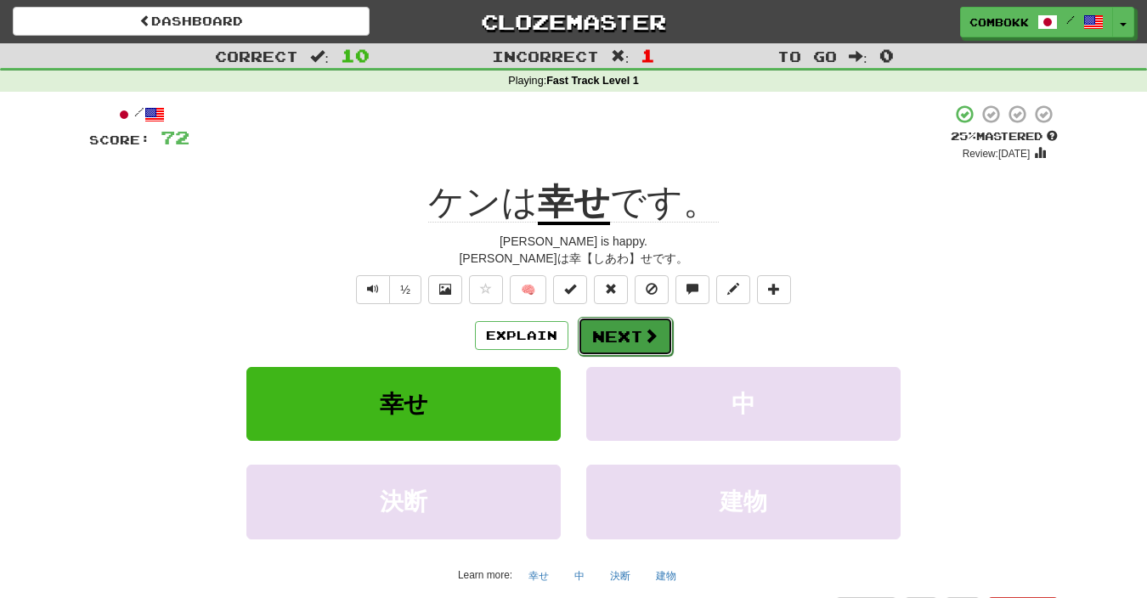
click at [622, 346] on button "Next" at bounding box center [625, 336] width 95 height 39
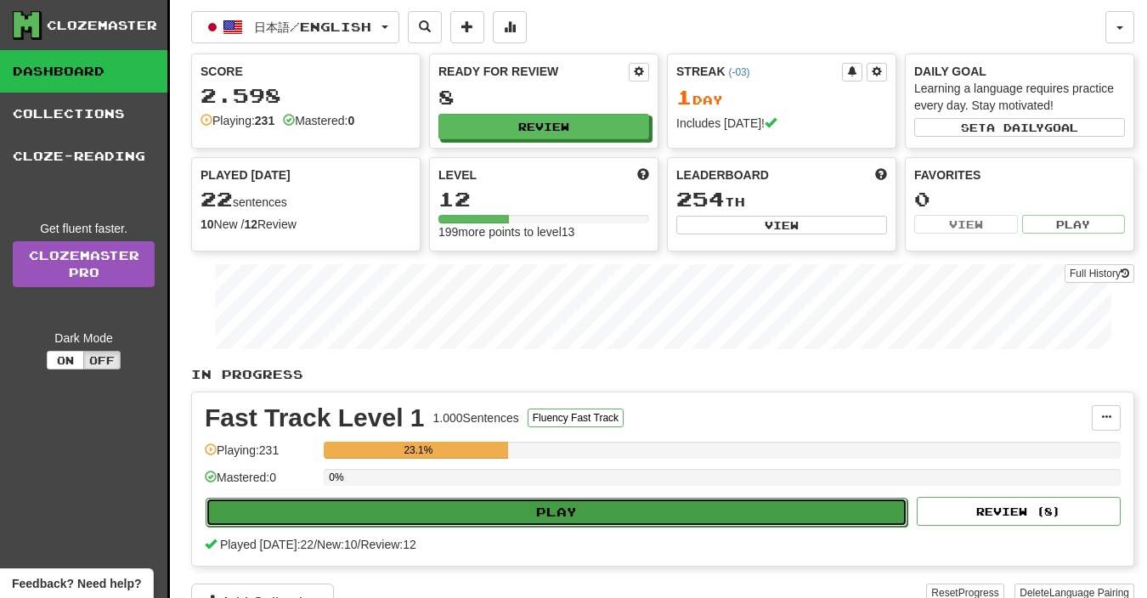
click at [808, 505] on button "Play" at bounding box center [557, 512] width 702 height 29
select select "**"
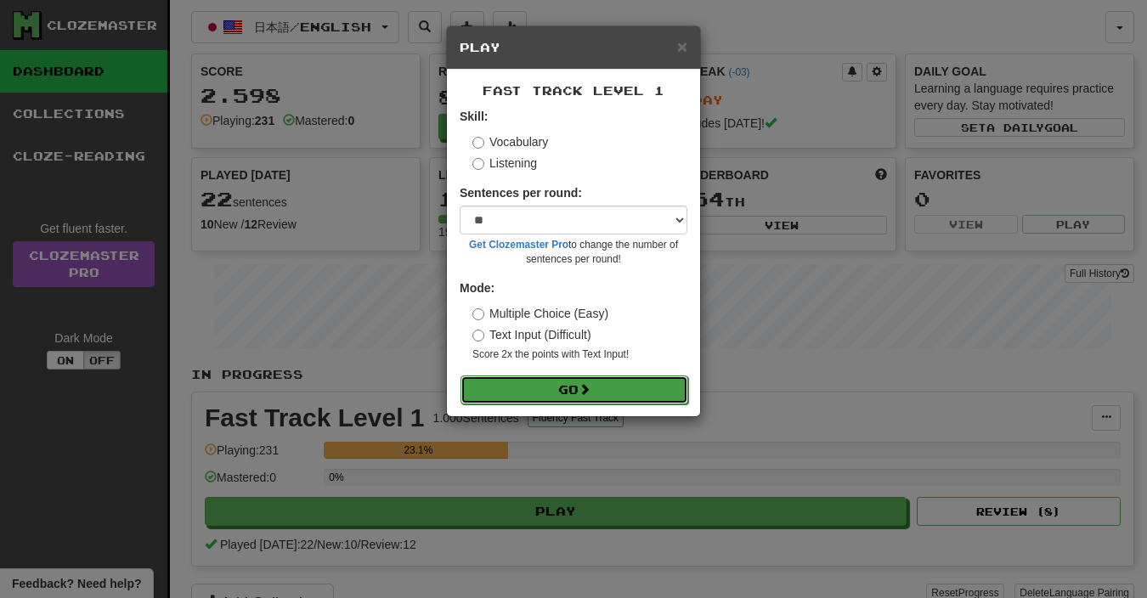
click at [604, 381] on button "Go" at bounding box center [574, 389] width 228 height 29
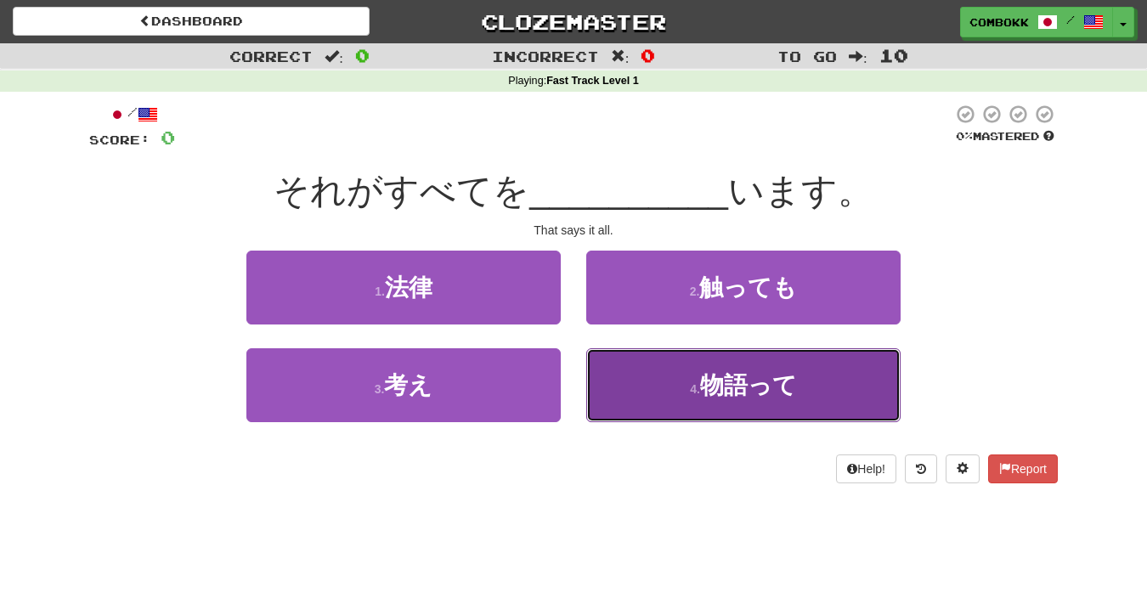
click at [675, 387] on button "4 . 物語って" at bounding box center [743, 385] width 314 height 74
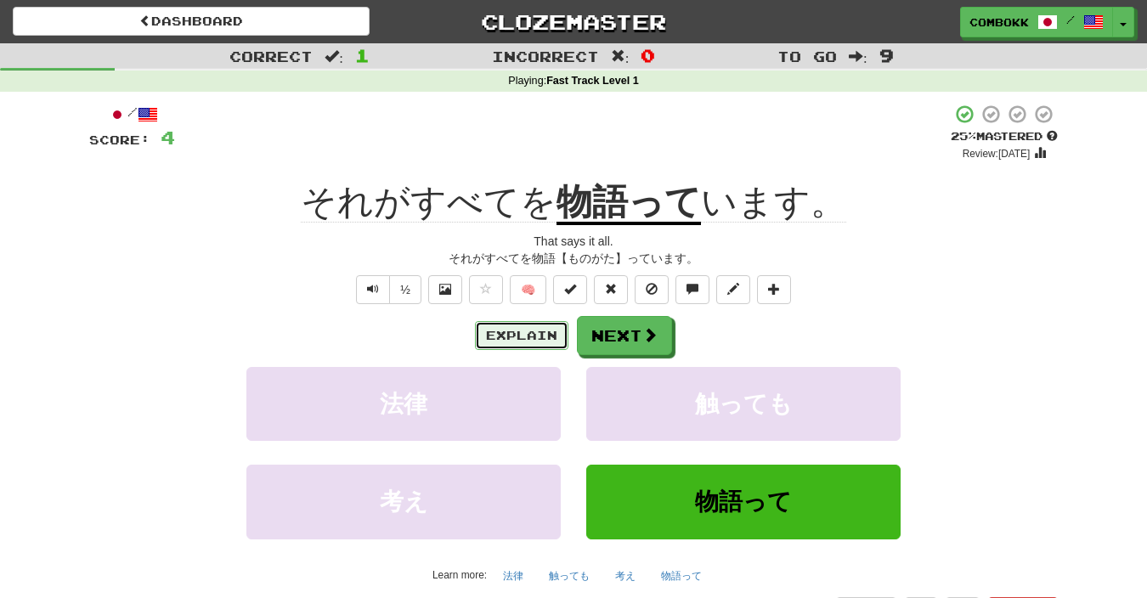
click at [527, 336] on button "Explain" at bounding box center [521, 335] width 93 height 29
